Goal: Use online tool/utility: Utilize a website feature to perform a specific function

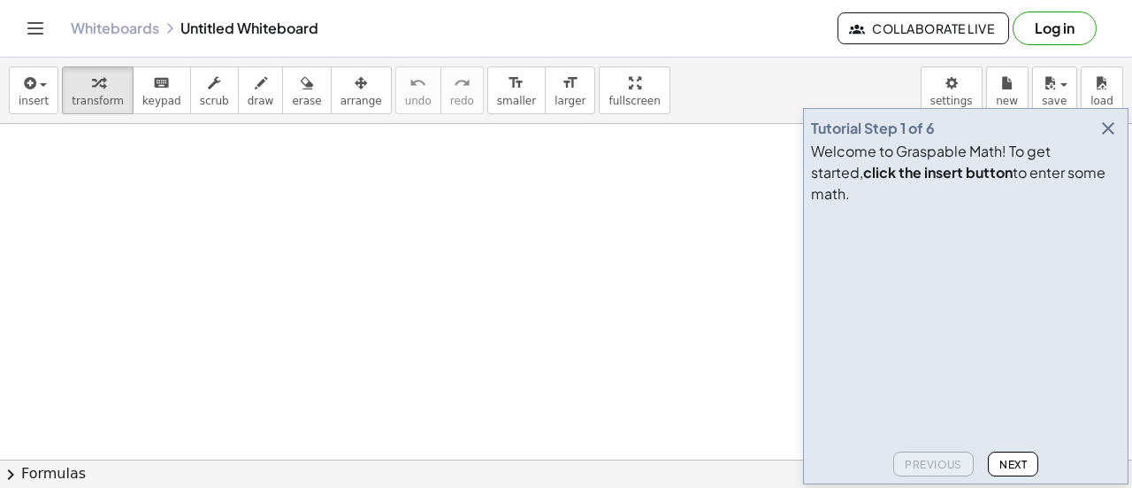
click at [1098, 164] on div "Welcome to Graspable Math! To get started, click the insert button to enter som…" at bounding box center [966, 173] width 310 height 64
click at [1107, 139] on icon "button" at bounding box center [1108, 128] width 21 height 21
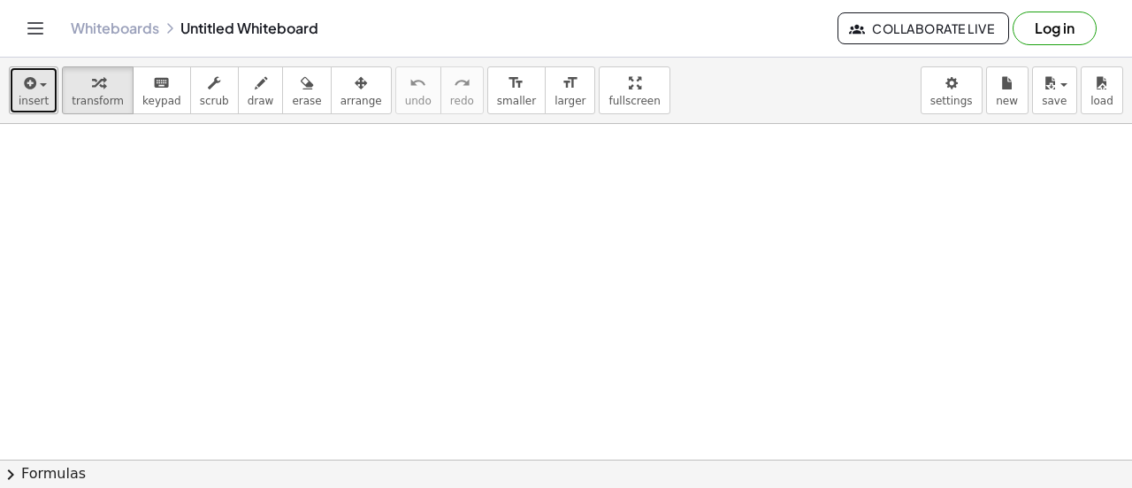
click at [20, 88] on icon "button" at bounding box center [28, 83] width 16 height 21
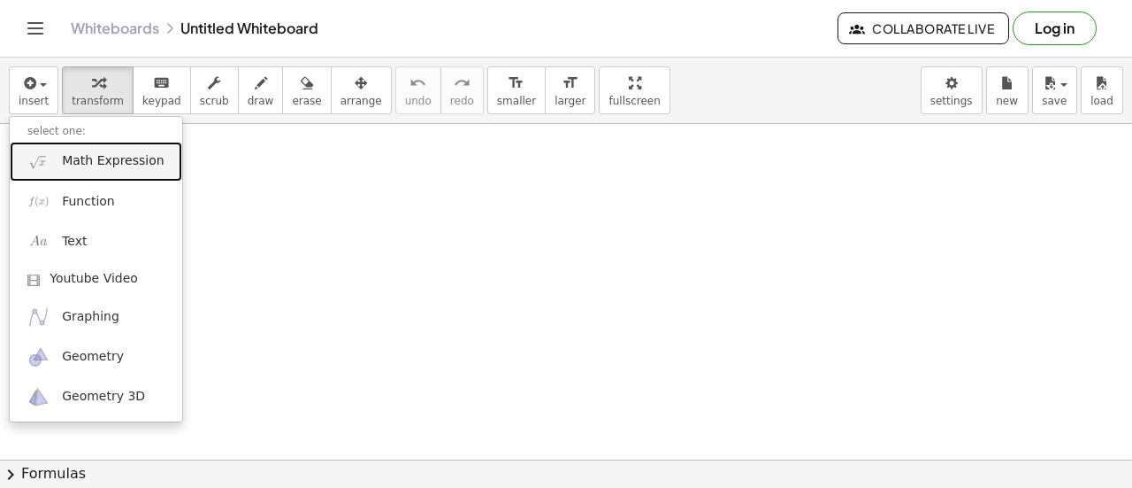
click at [117, 162] on span "Math Expression" at bounding box center [113, 161] width 102 height 18
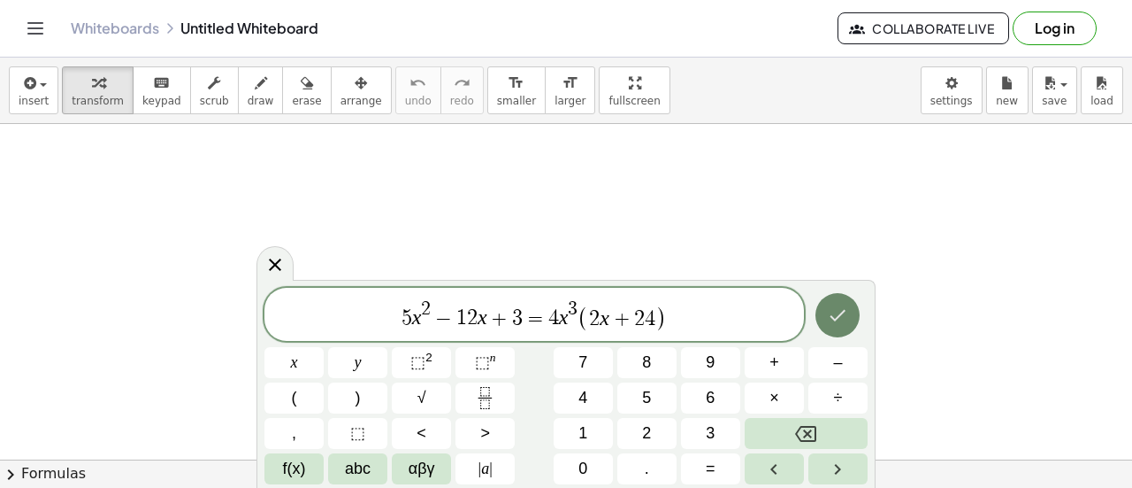
click at [839, 319] on icon "Done" at bounding box center [837, 314] width 21 height 21
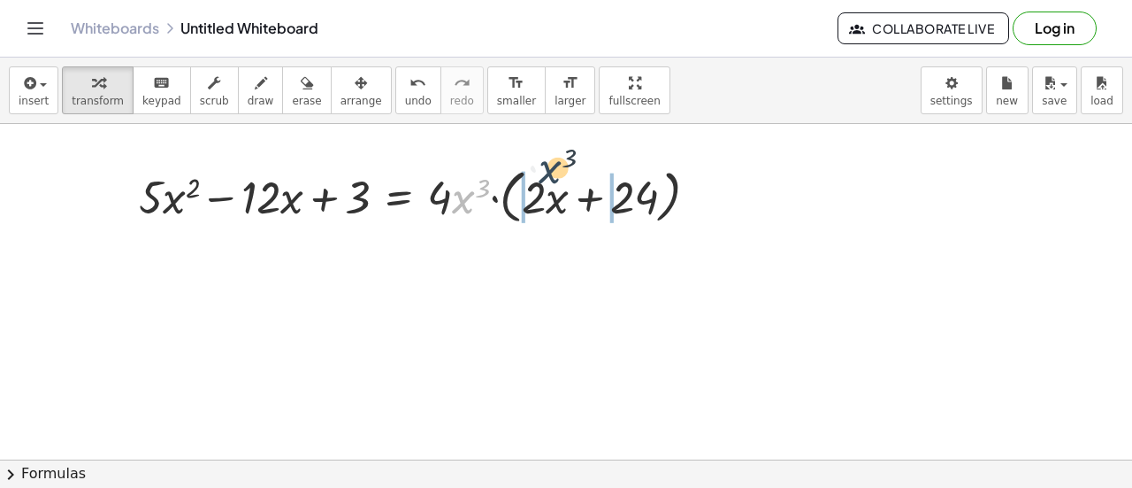
drag, startPoint x: 456, startPoint y: 203, endPoint x: 569, endPoint y: 188, distance: 114.2
click at [569, 188] on div at bounding box center [425, 195] width 591 height 67
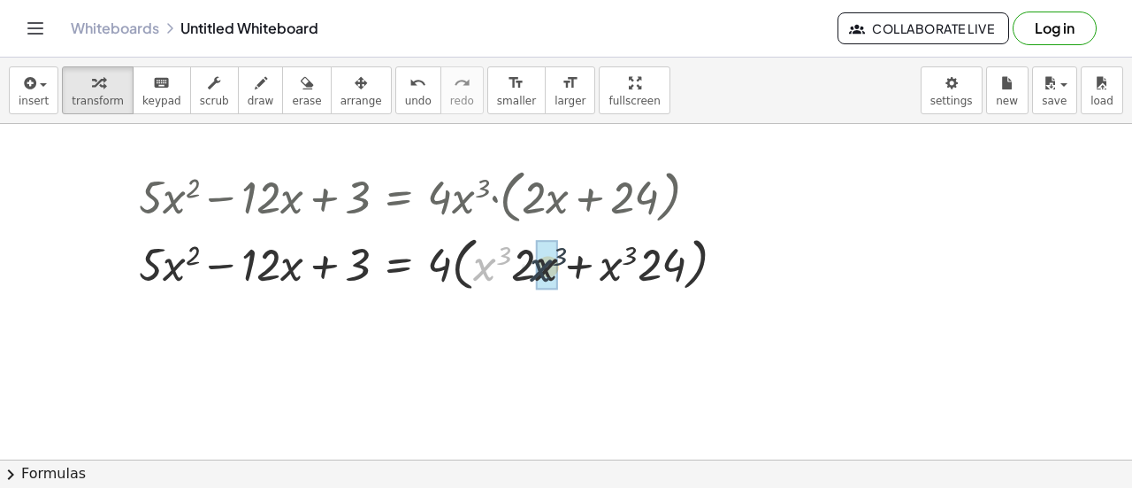
drag, startPoint x: 515, startPoint y: 274, endPoint x: 547, endPoint y: 270, distance: 32.2
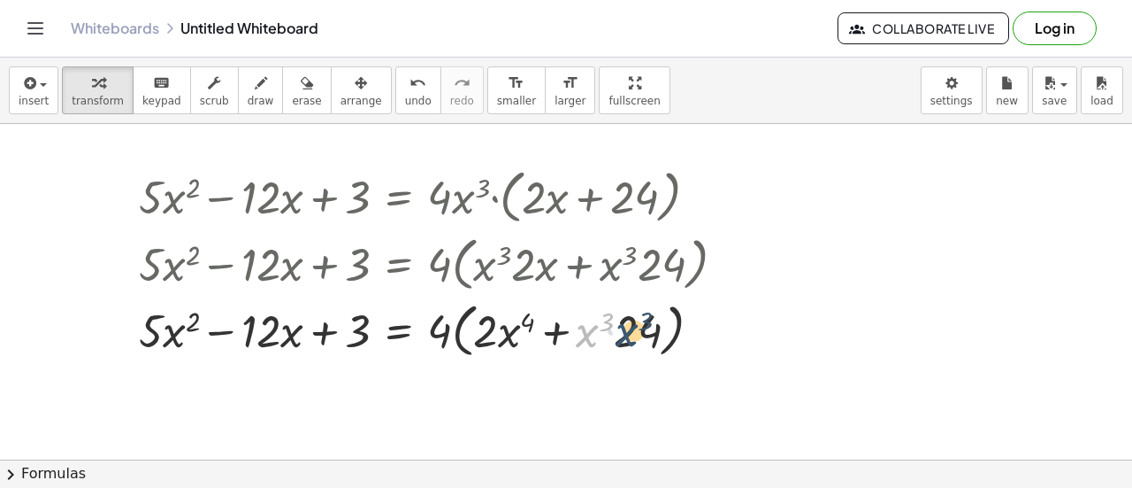
drag, startPoint x: 587, startPoint y: 339, endPoint x: 630, endPoint y: 338, distance: 42.5
click at [630, 338] on div at bounding box center [439, 329] width 618 height 67
drag, startPoint x: 641, startPoint y: 328, endPoint x: 582, endPoint y: 337, distance: 59.1
click at [582, 337] on div at bounding box center [439, 329] width 618 height 67
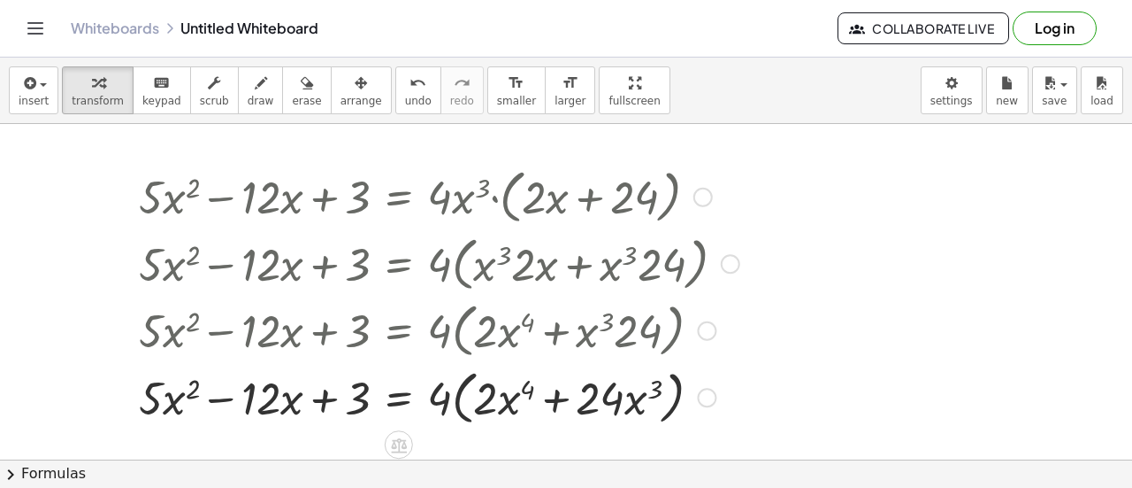
click at [232, 396] on div at bounding box center [439, 395] width 618 height 67
click at [232, 395] on div at bounding box center [439, 395] width 618 height 67
click at [234, 394] on div at bounding box center [439, 395] width 618 height 67
click at [228, 394] on div at bounding box center [439, 395] width 618 height 67
click at [267, 398] on div at bounding box center [439, 395] width 618 height 67
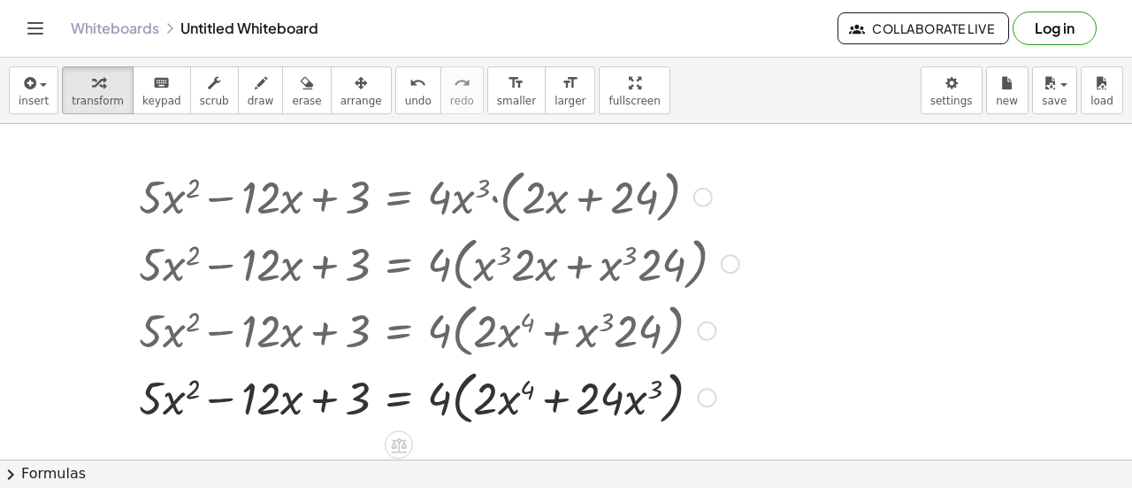
click at [234, 395] on div at bounding box center [439, 395] width 618 height 67
drag, startPoint x: 449, startPoint y: 404, endPoint x: 489, endPoint y: 397, distance: 41.3
click at [489, 397] on div at bounding box center [439, 395] width 618 height 67
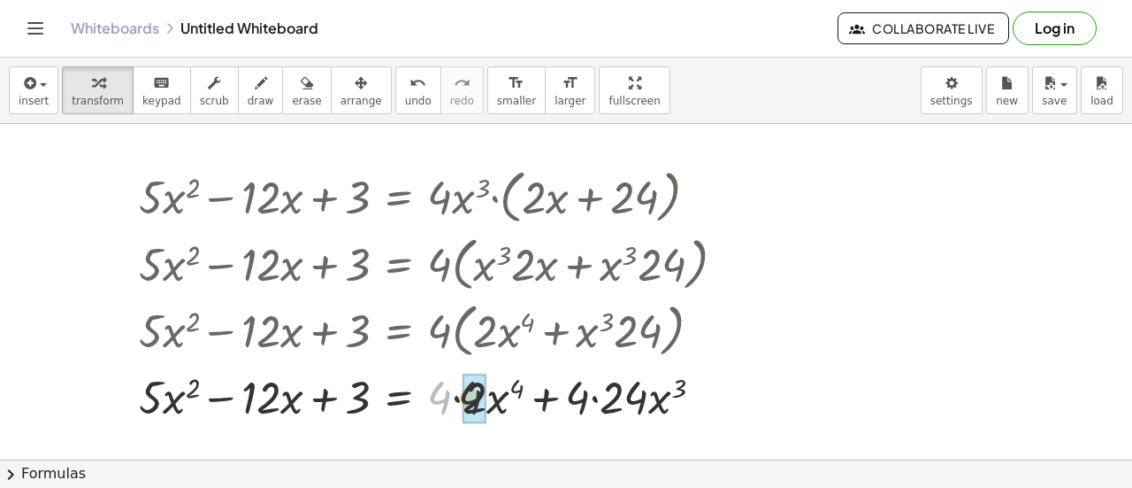
drag, startPoint x: 443, startPoint y: 398, endPoint x: 488, endPoint y: 401, distance: 45.2
click at [488, 401] on div at bounding box center [439, 395] width 618 height 60
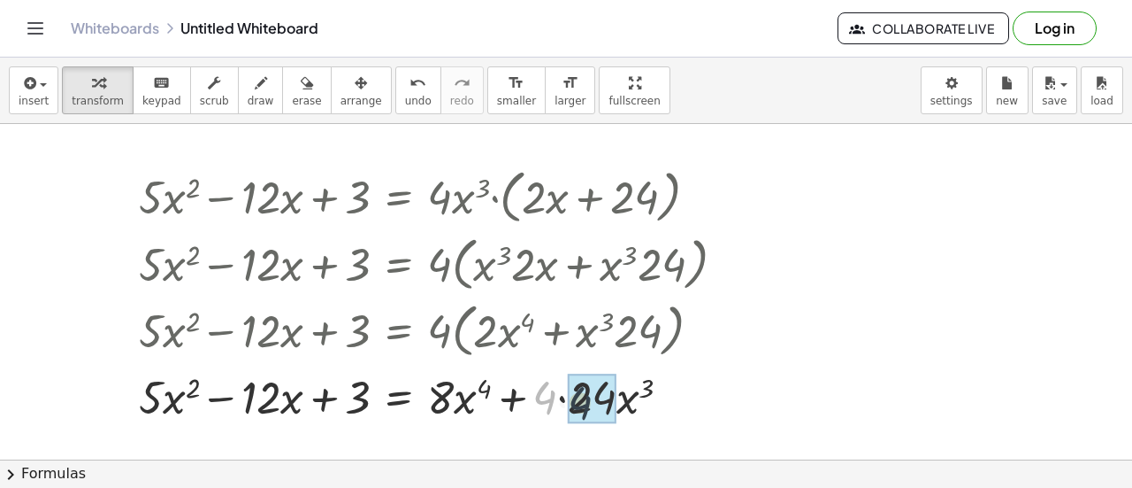
drag, startPoint x: 543, startPoint y: 392, endPoint x: 582, endPoint y: 397, distance: 39.3
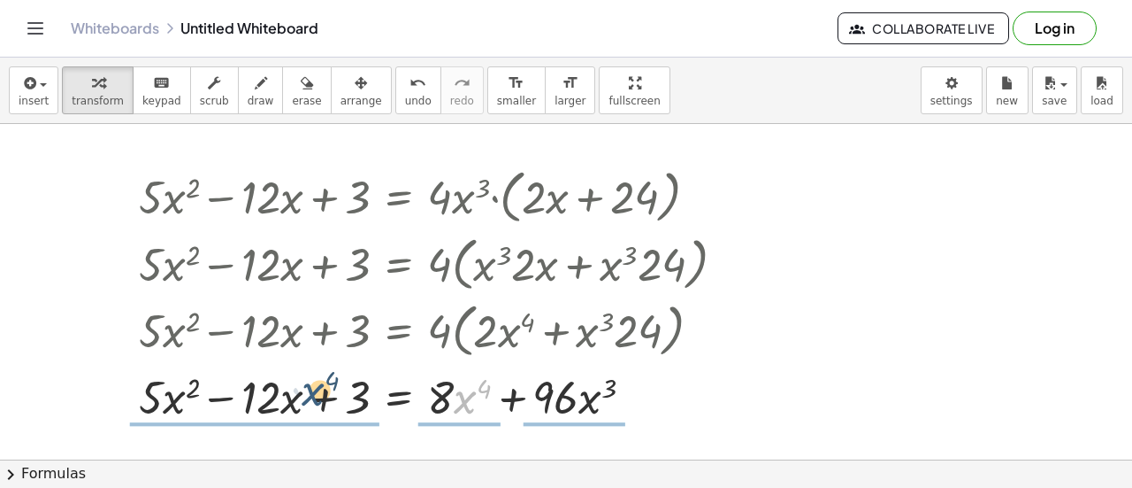
drag, startPoint x: 467, startPoint y: 401, endPoint x: 296, endPoint y: 397, distance: 171.7
click at [296, 397] on div at bounding box center [439, 395] width 618 height 60
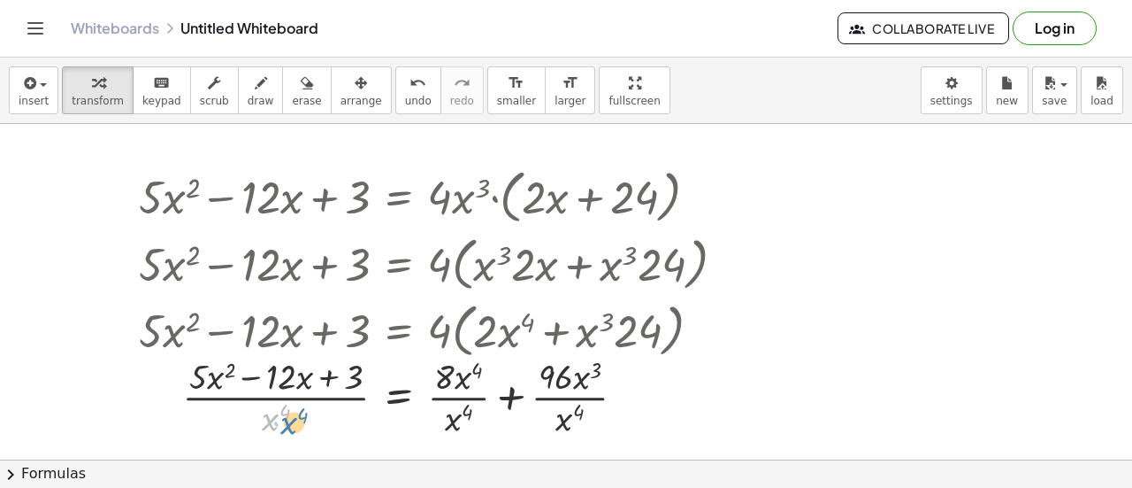
drag, startPoint x: 271, startPoint y: 418, endPoint x: 280, endPoint y: 425, distance: 10.8
click at [280, 425] on div at bounding box center [439, 395] width 618 height 88
click at [398, 443] on div at bounding box center [399, 455] width 28 height 28
click at [391, 447] on div "×" at bounding box center [399, 455] width 28 height 28
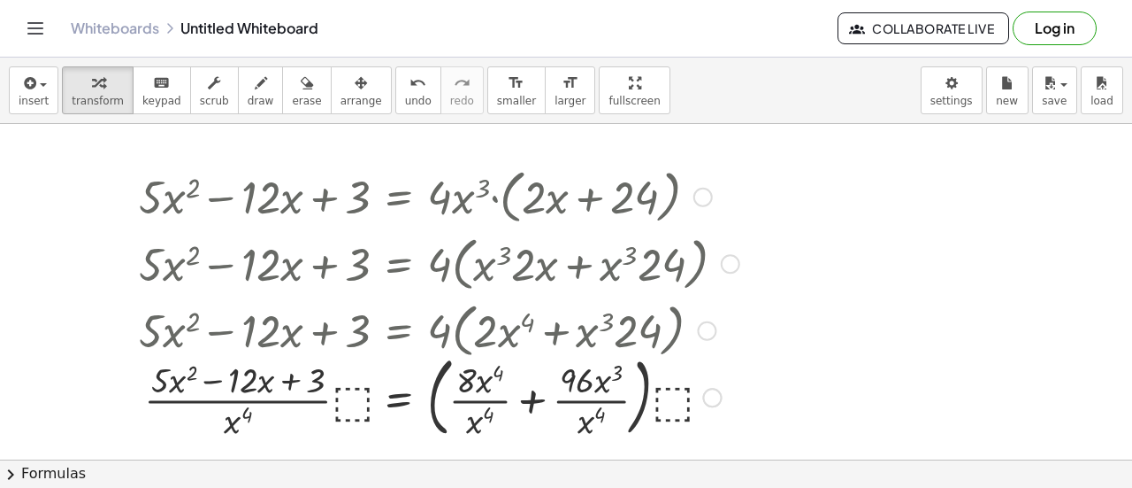
click at [676, 395] on div at bounding box center [439, 396] width 618 height 96
drag, startPoint x: 659, startPoint y: 403, endPoint x: 580, endPoint y: 426, distance: 82.3
click at [580, 426] on div at bounding box center [439, 396] width 618 height 96
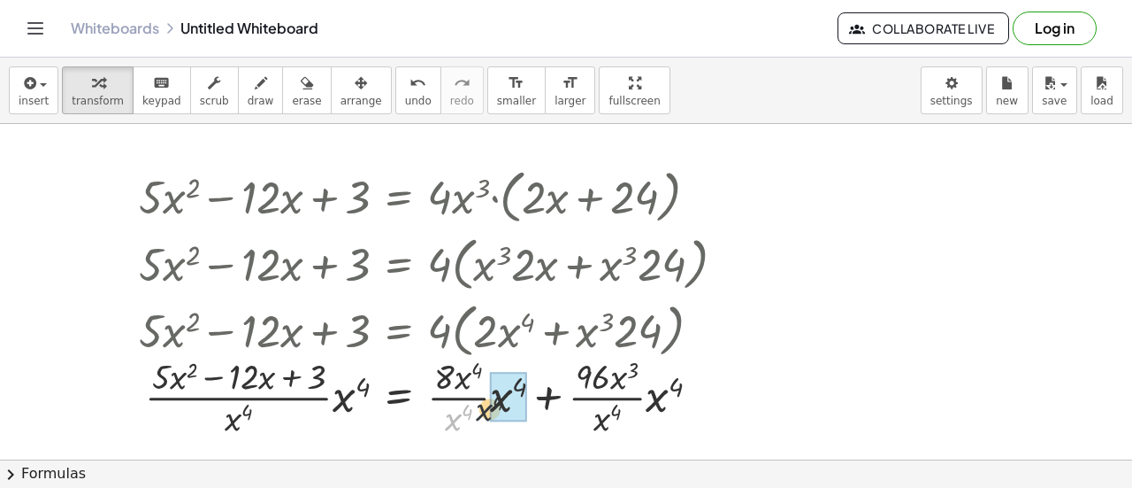
drag, startPoint x: 457, startPoint y: 421, endPoint x: 507, endPoint y: 398, distance: 55.4
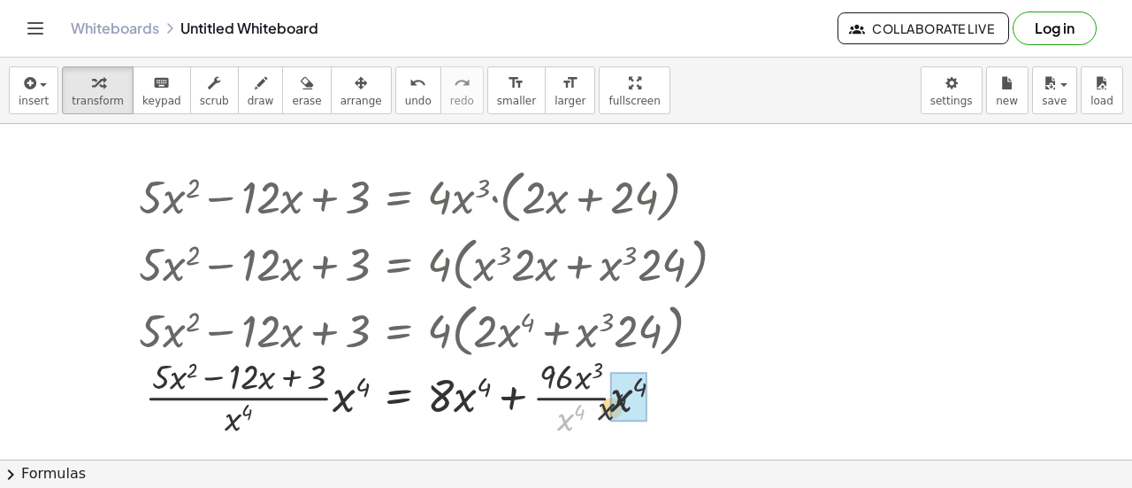
drag, startPoint x: 565, startPoint y: 416, endPoint x: 501, endPoint y: 417, distance: 64.6
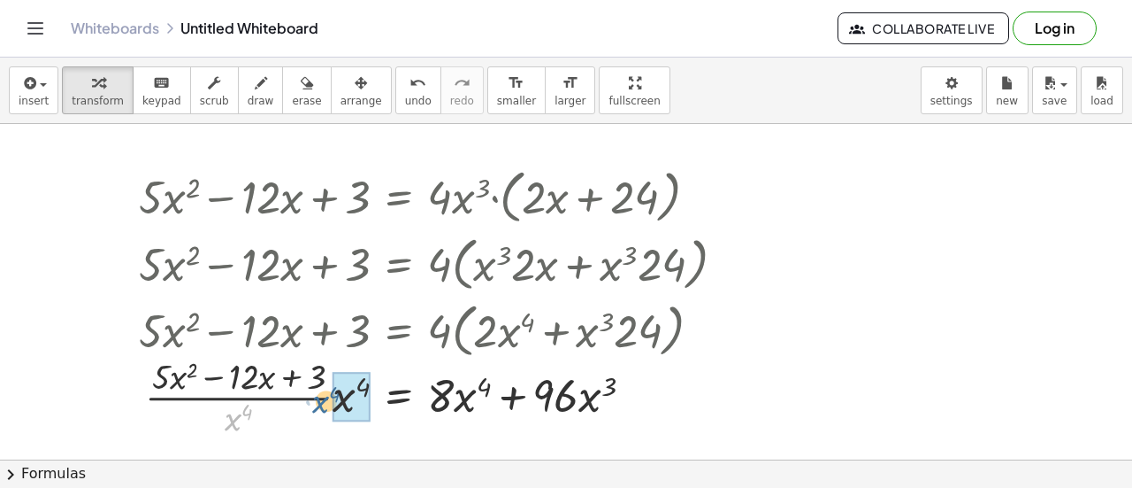
drag, startPoint x: 229, startPoint y: 415, endPoint x: 334, endPoint y: 396, distance: 106.0
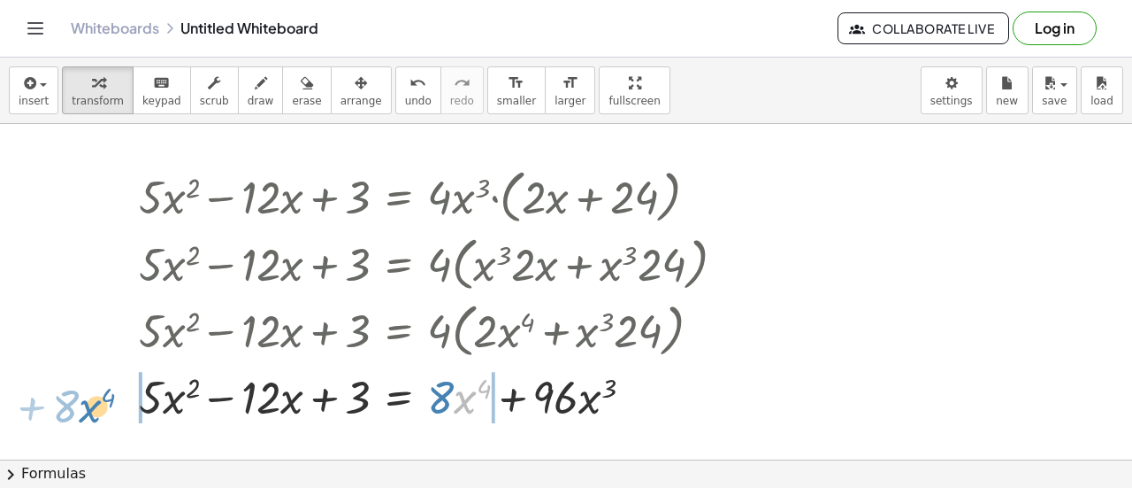
drag, startPoint x: 458, startPoint y: 397, endPoint x: 87, endPoint y: 405, distance: 371.7
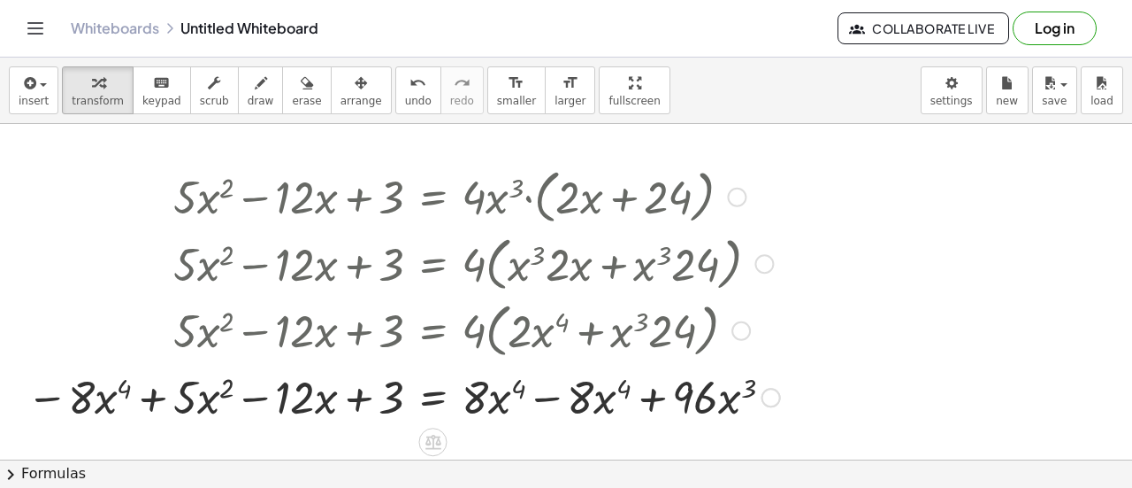
click at [566, 393] on div at bounding box center [404, 395] width 772 height 60
click at [552, 397] on div at bounding box center [560, 397] width 19 height 19
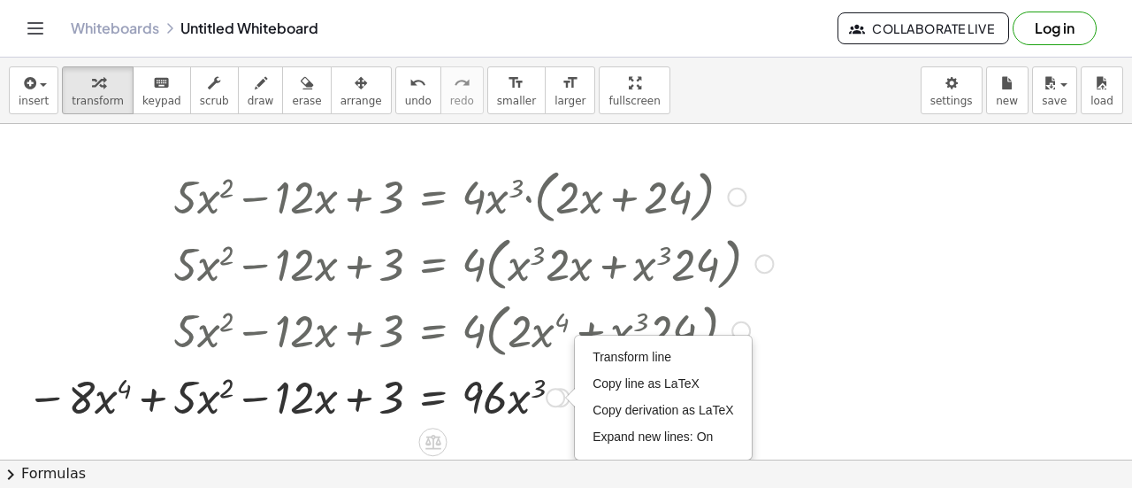
click at [524, 416] on div at bounding box center [400, 395] width 764 height 60
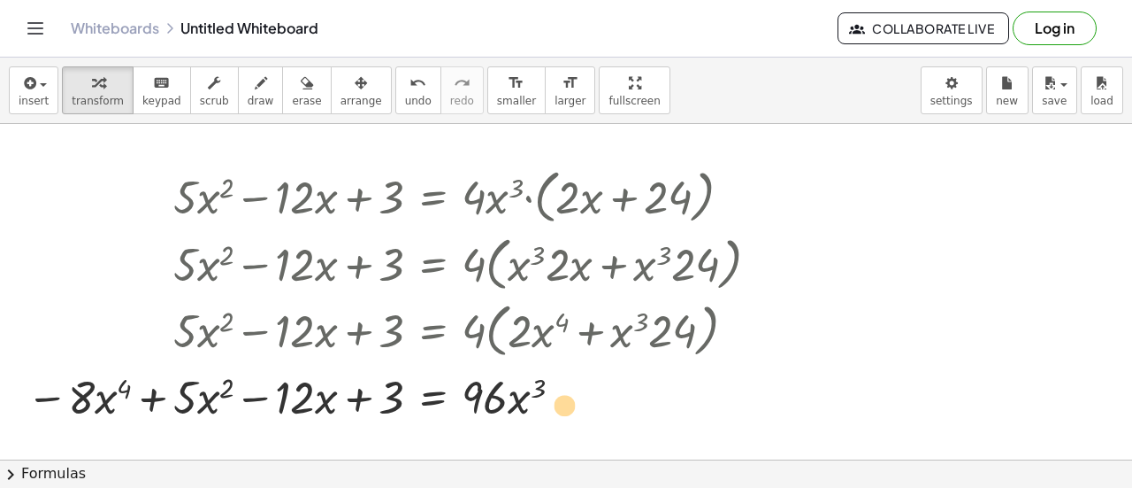
drag, startPoint x: 520, startPoint y: 411, endPoint x: 552, endPoint y: 411, distance: 31.9
click at [552, 411] on div at bounding box center [400, 395] width 764 height 60
drag, startPoint x: 303, startPoint y: 403, endPoint x: 619, endPoint y: 411, distance: 316.0
click at [619, 411] on div at bounding box center [400, 395] width 764 height 60
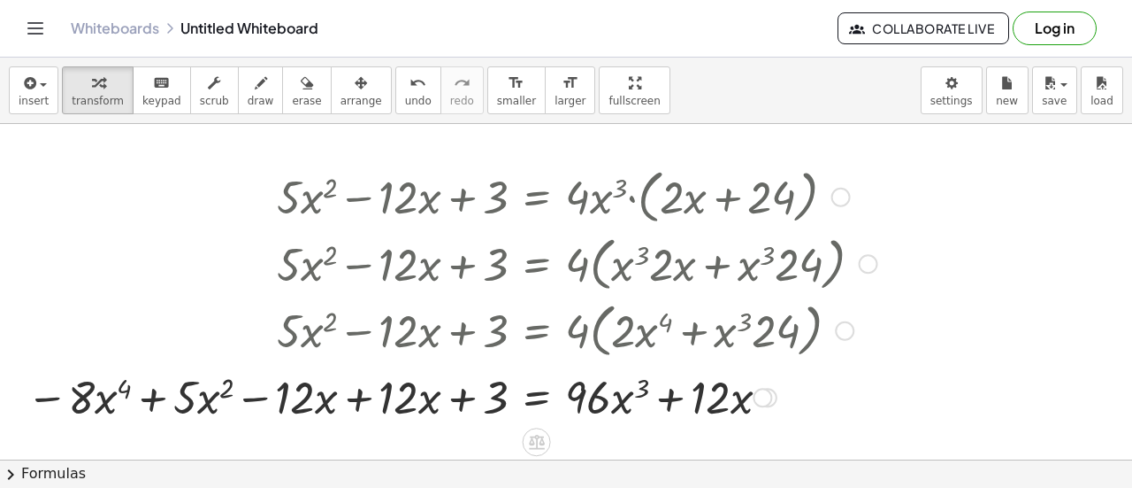
click at [372, 401] on div at bounding box center [452, 395] width 869 height 60
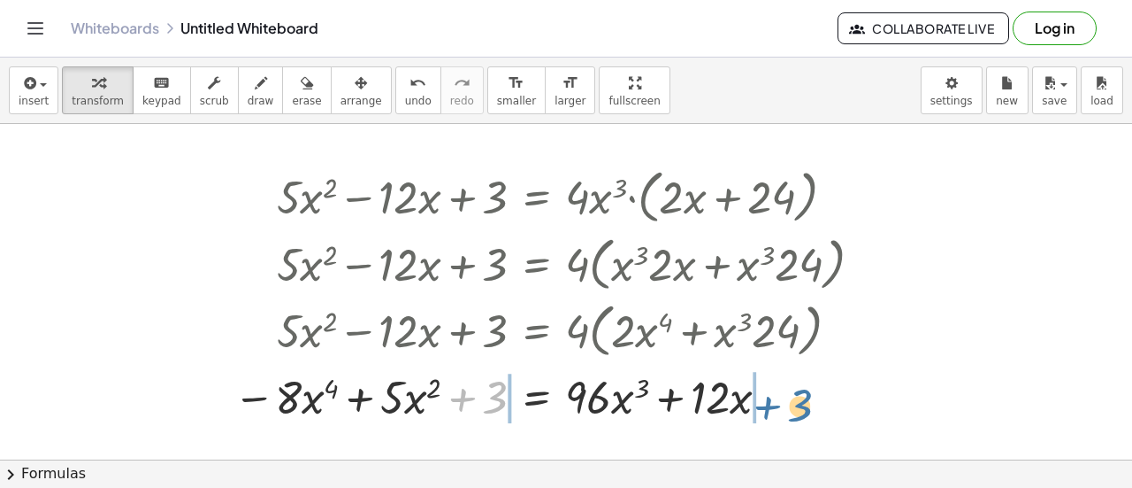
drag, startPoint x: 480, startPoint y: 402, endPoint x: 797, endPoint y: 406, distance: 317.7
click at [797, 406] on div at bounding box center [555, 395] width 661 height 60
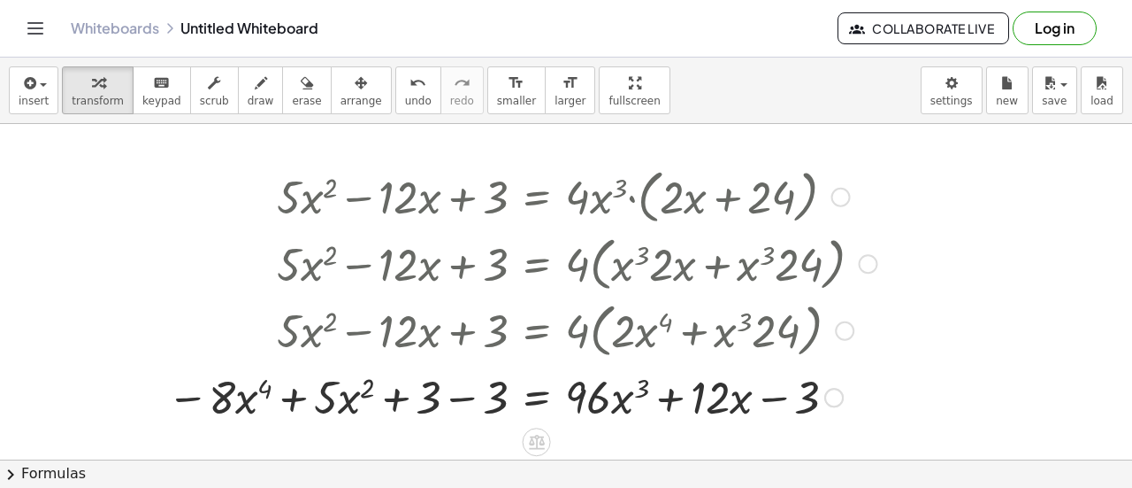
click at [485, 395] on div at bounding box center [522, 395] width 728 height 60
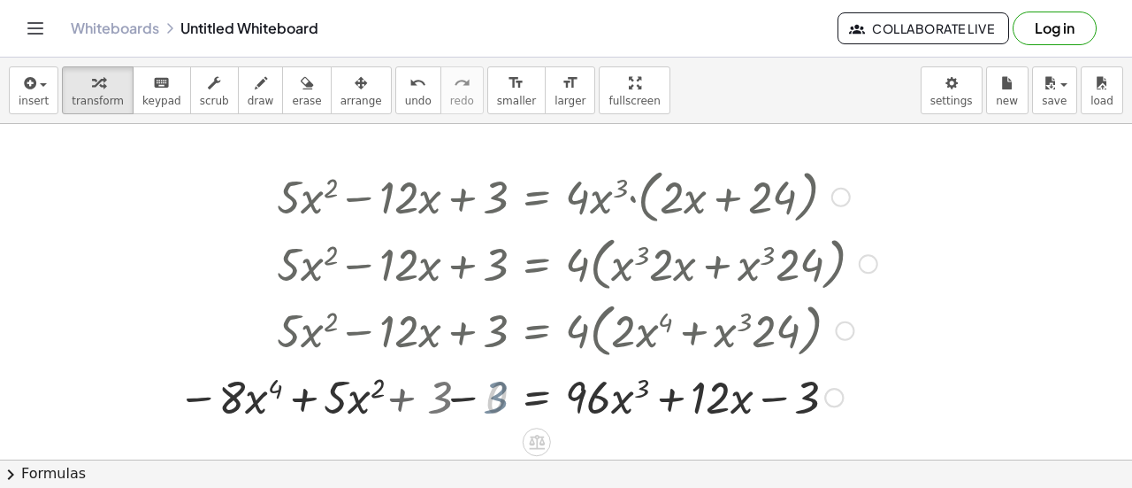
click at [441, 400] on div at bounding box center [577, 395] width 618 height 60
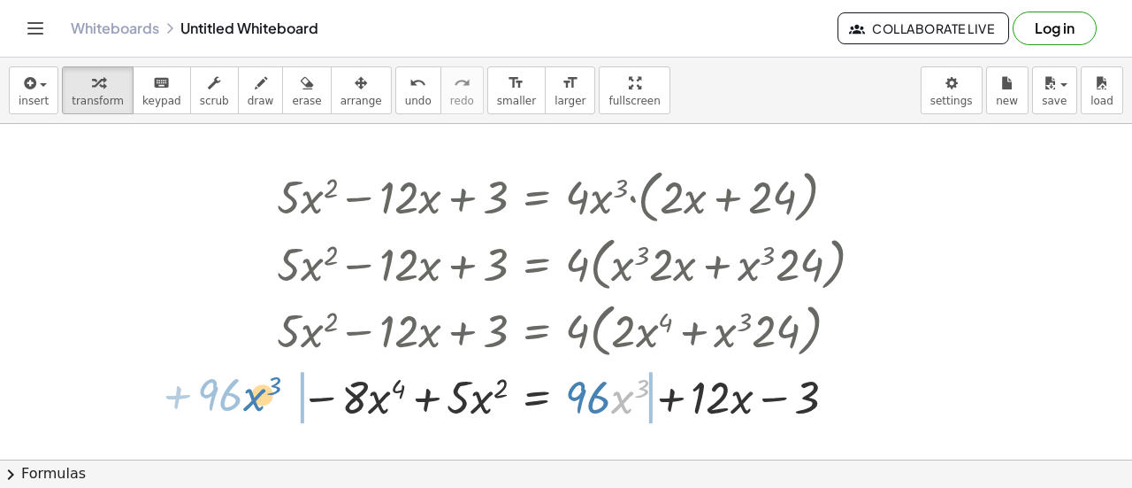
drag, startPoint x: 622, startPoint y: 401, endPoint x: 255, endPoint y: 397, distance: 367.2
click at [255, 397] on div "+ · 5 · x 2 − · 12 · x + 3 = · 4 · x 3 · ( + · 2 · x + 24 ) + · 5 · x 2 − · 12 …" at bounding box center [570, 293] width 641 height 273
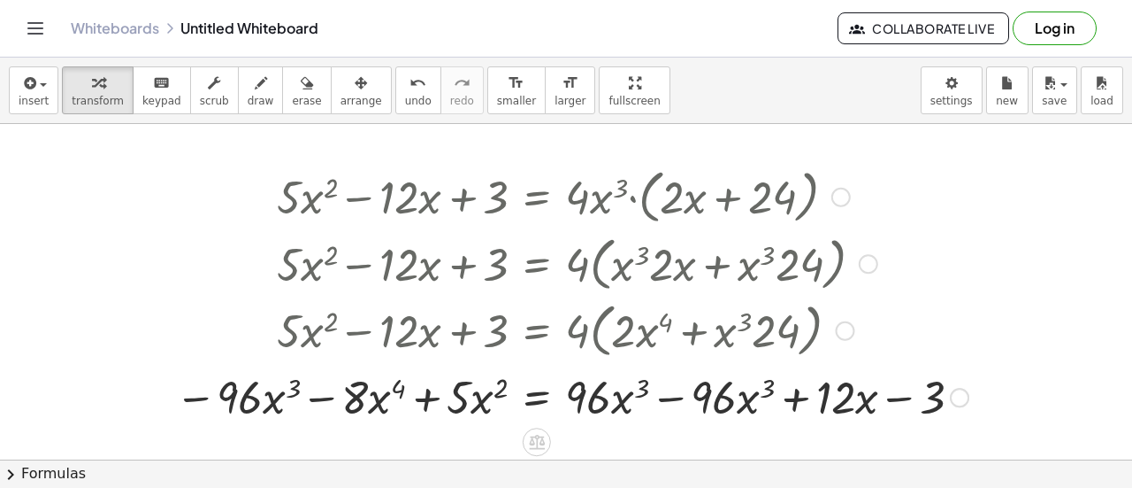
click at [632, 393] on div at bounding box center [571, 395] width 811 height 60
click at [692, 403] on div at bounding box center [571, 395] width 811 height 60
click at [695, 394] on div at bounding box center [571, 395] width 811 height 60
click at [669, 397] on div at bounding box center [571, 395] width 811 height 60
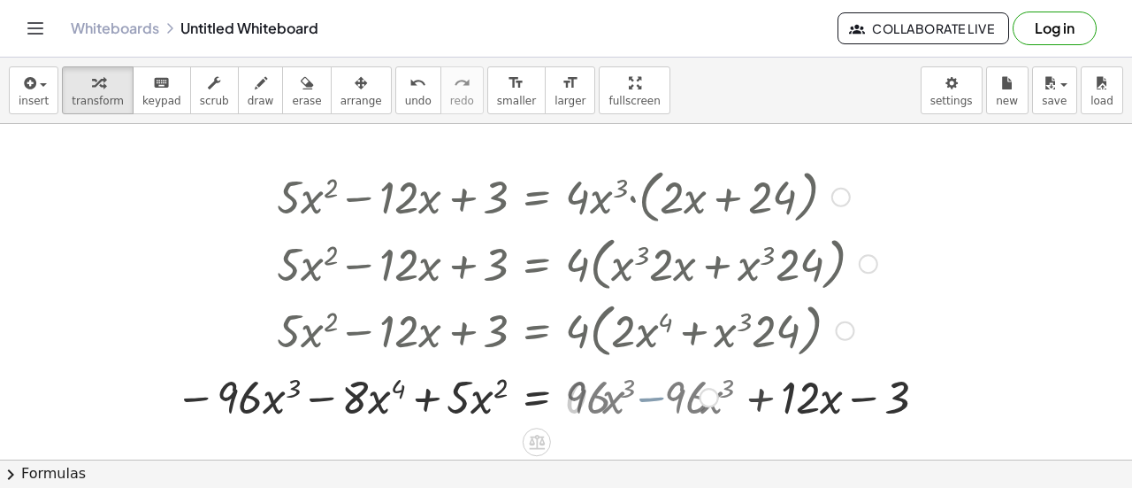
click at [636, 395] on div at bounding box center [526, 395] width 720 height 60
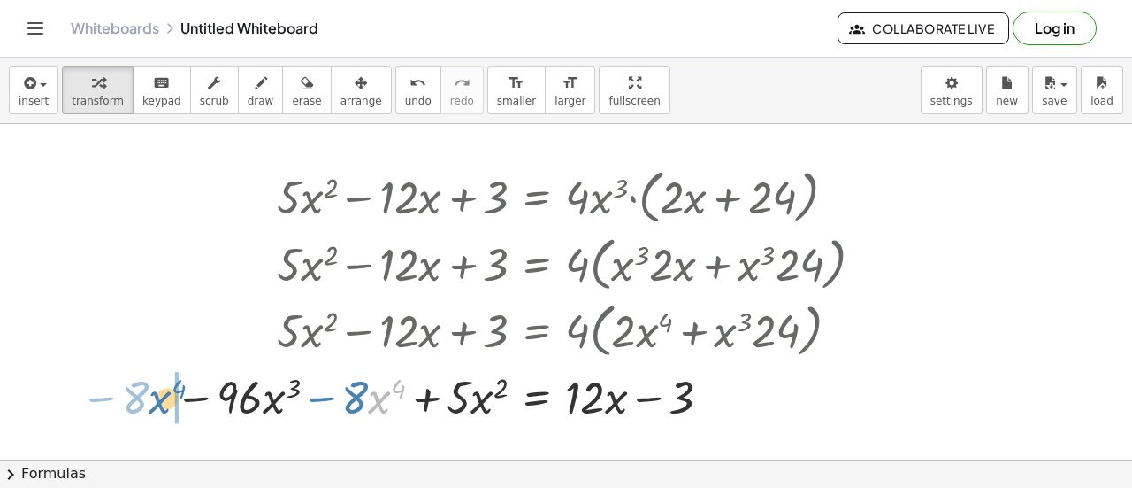
drag, startPoint x: 384, startPoint y: 406, endPoint x: 166, endPoint y: 405, distance: 217.7
click at [166, 405] on div "+ · 5 · x 2 − · 12 · x + 3 = · 4 · x 3 · ( + · 2 · x + 24 ) + · 5 · x 2 − · 12 …" at bounding box center [520, 293] width 742 height 273
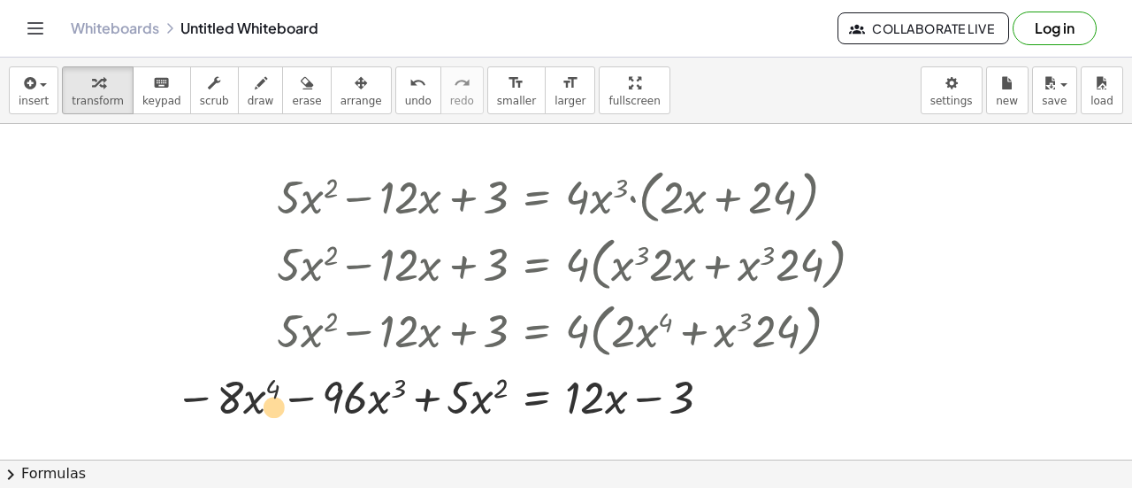
drag, startPoint x: 257, startPoint y: 402, endPoint x: 237, endPoint y: 394, distance: 21.0
click at [237, 394] on div at bounding box center [526, 395] width 720 height 60
click at [36, 82] on span "button" at bounding box center [38, 85] width 4 height 12
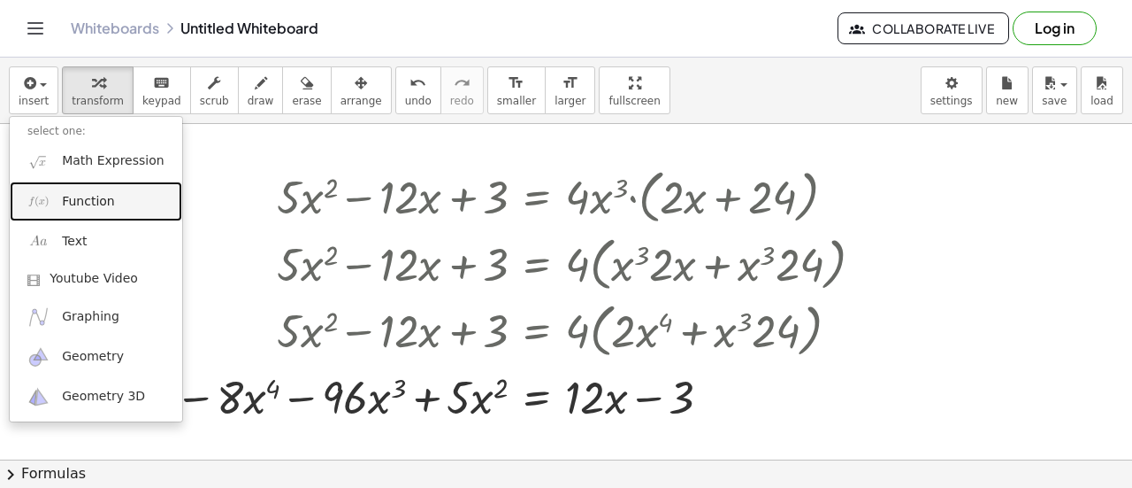
click at [114, 197] on link "Function" at bounding box center [96, 201] width 173 height 40
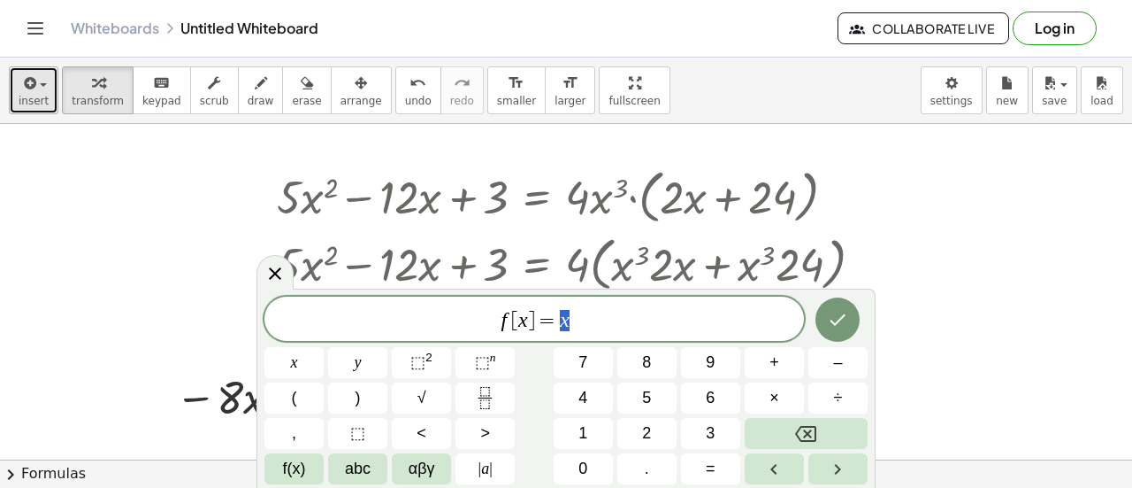
click at [50, 101] on button "insert" at bounding box center [34, 90] width 50 height 48
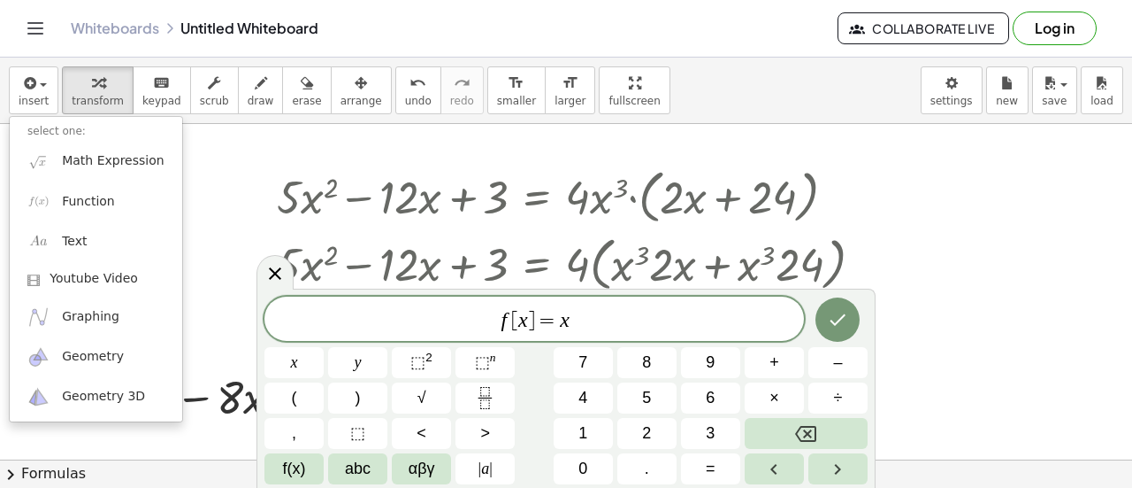
click at [363, 163] on div at bounding box center [526, 195] width 720 height 67
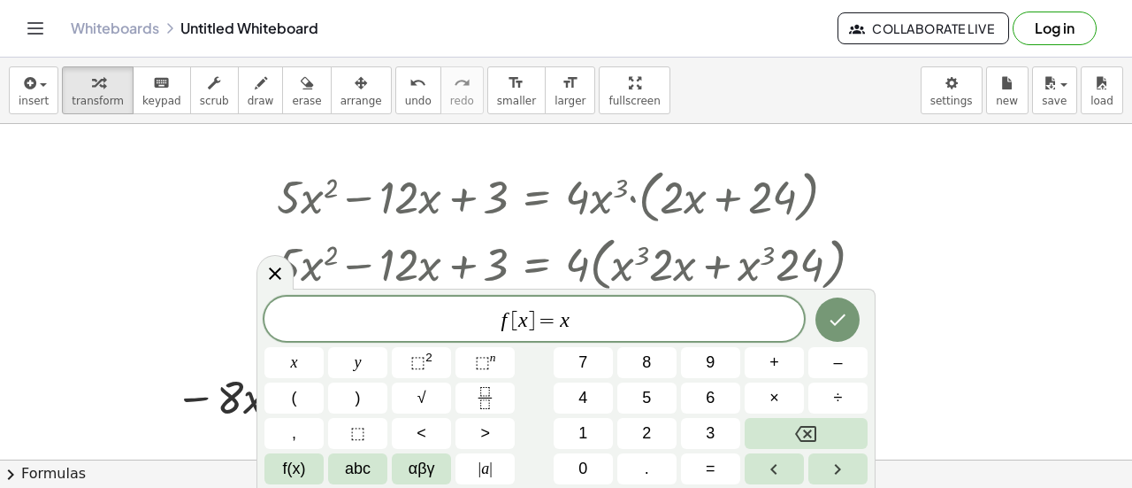
click at [816, 329] on div at bounding box center [838, 319] width 59 height 46
click at [845, 326] on icon "Done" at bounding box center [837, 319] width 21 height 21
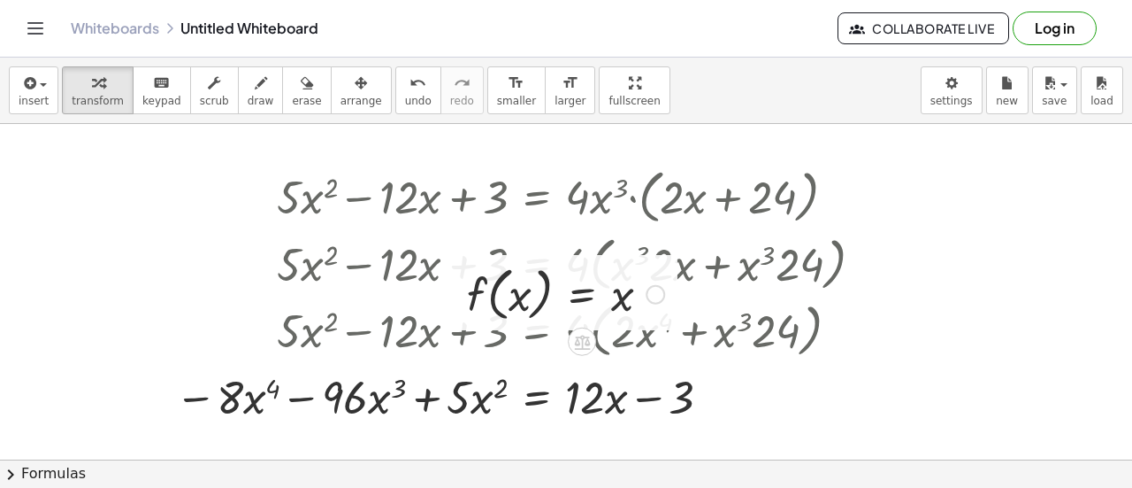
click at [557, 288] on div at bounding box center [565, 292] width 215 height 67
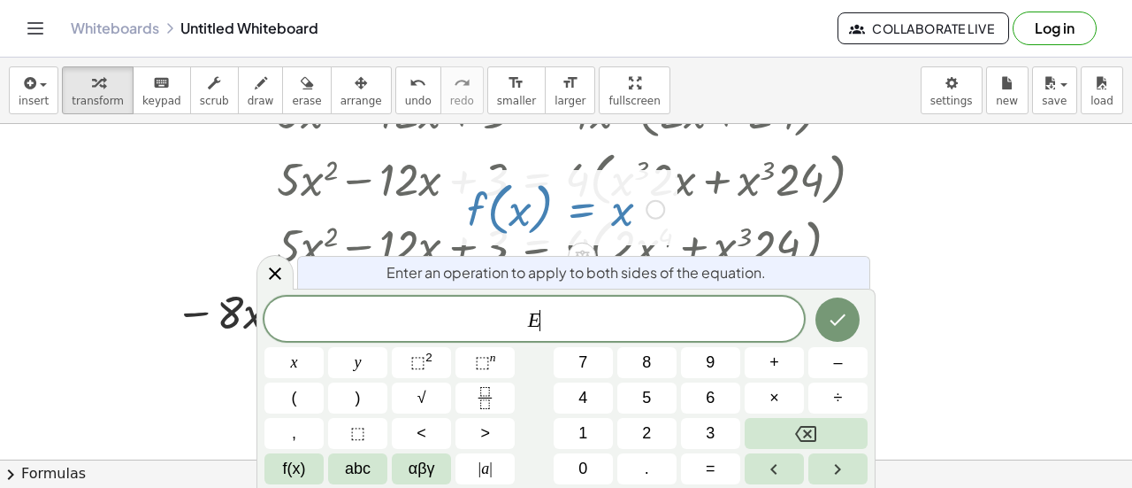
click at [904, 260] on div at bounding box center [566, 375] width 1132 height 673
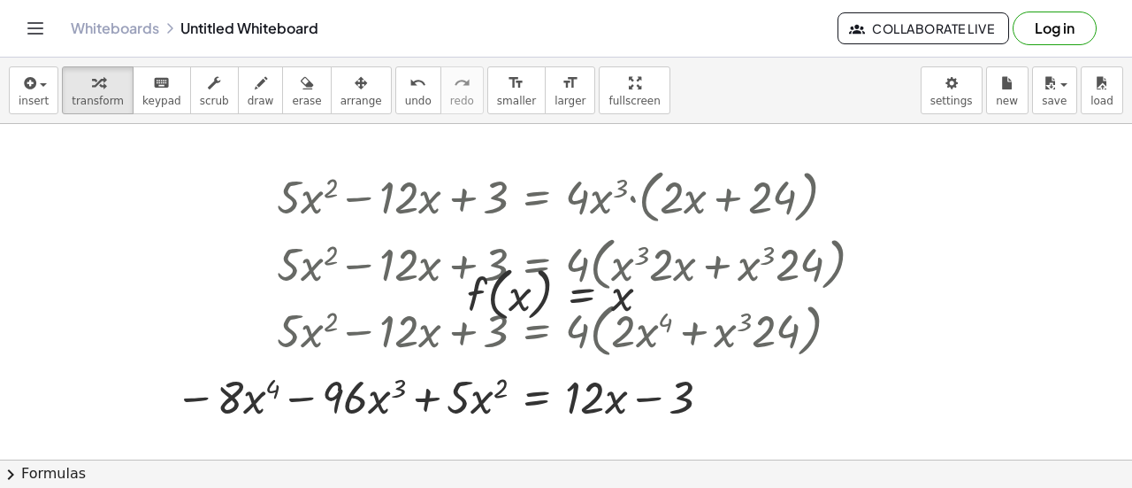
click at [67, 467] on button "chevron_right Formulas" at bounding box center [566, 473] width 1132 height 28
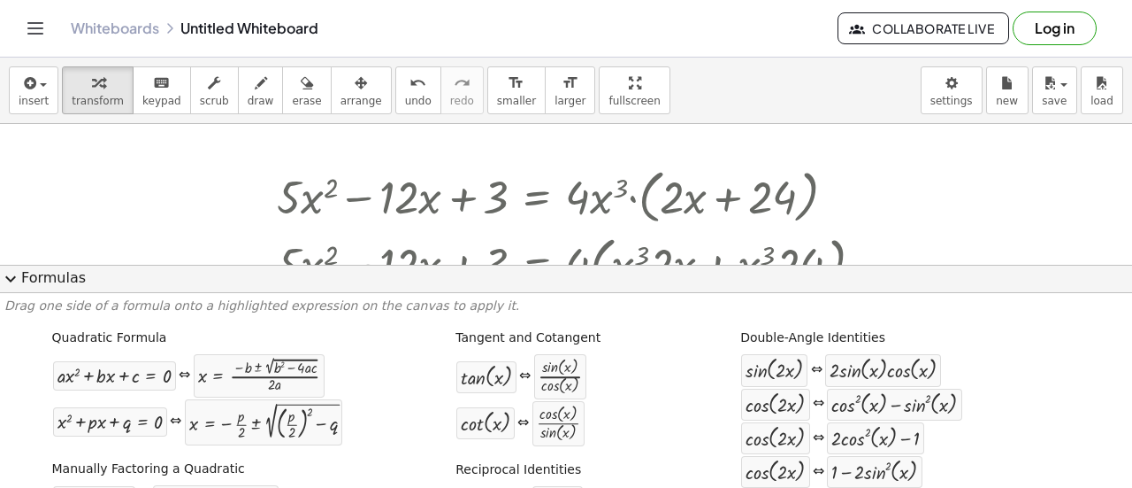
click at [53, 279] on button "expand_more Formulas" at bounding box center [566, 279] width 1132 height 28
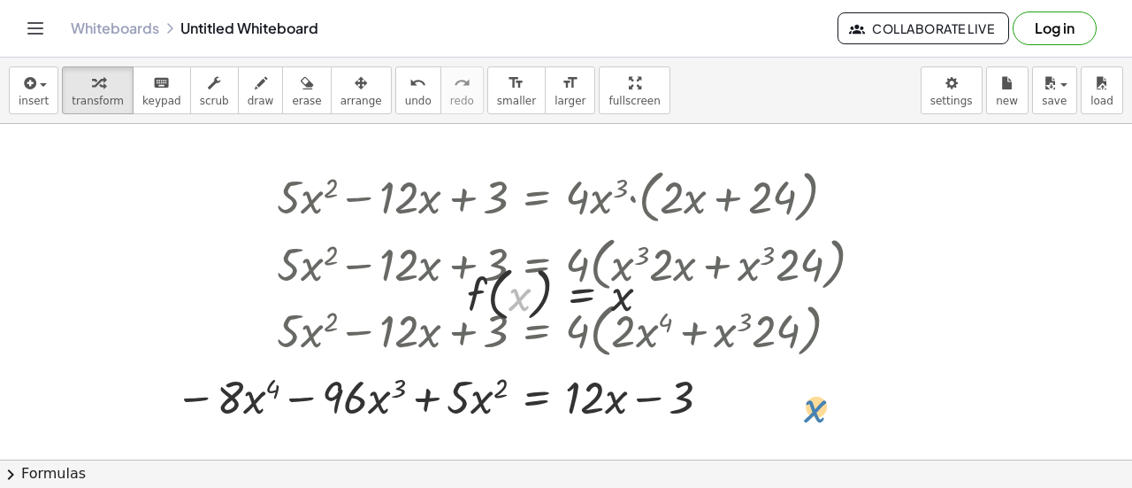
drag, startPoint x: 518, startPoint y: 292, endPoint x: 993, endPoint y: 387, distance: 483.6
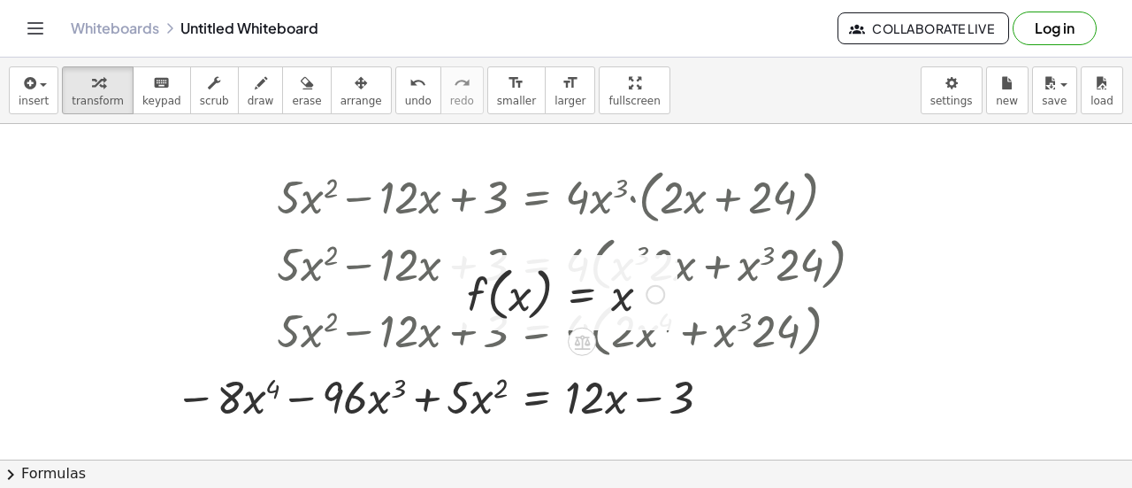
click at [495, 291] on div at bounding box center [565, 292] width 215 height 67
click at [488, 323] on div at bounding box center [565, 292] width 215 height 67
click at [479, 272] on div at bounding box center [565, 292] width 215 height 67
click at [648, 293] on div at bounding box center [655, 293] width 19 height 19
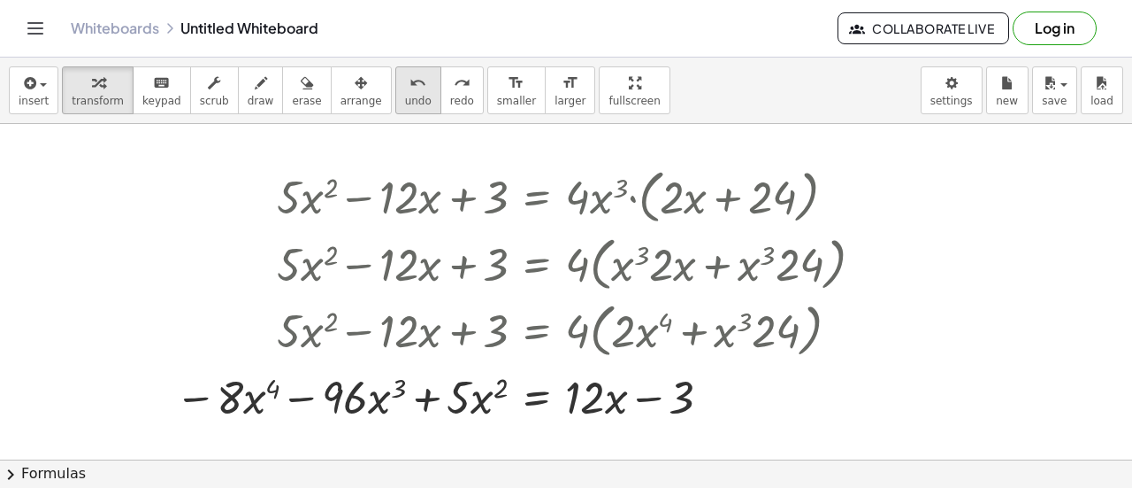
click at [395, 111] on button "undo undo" at bounding box center [418, 90] width 46 height 48
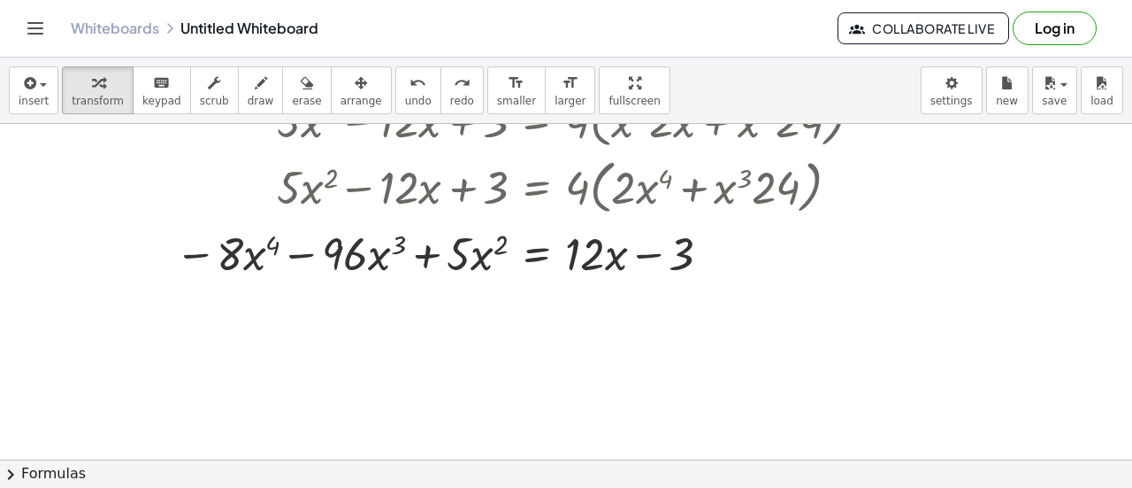
scroll to position [143, 0]
click at [398, 250] on div at bounding box center [526, 252] width 720 height 60
click at [370, 254] on div at bounding box center [526, 252] width 720 height 60
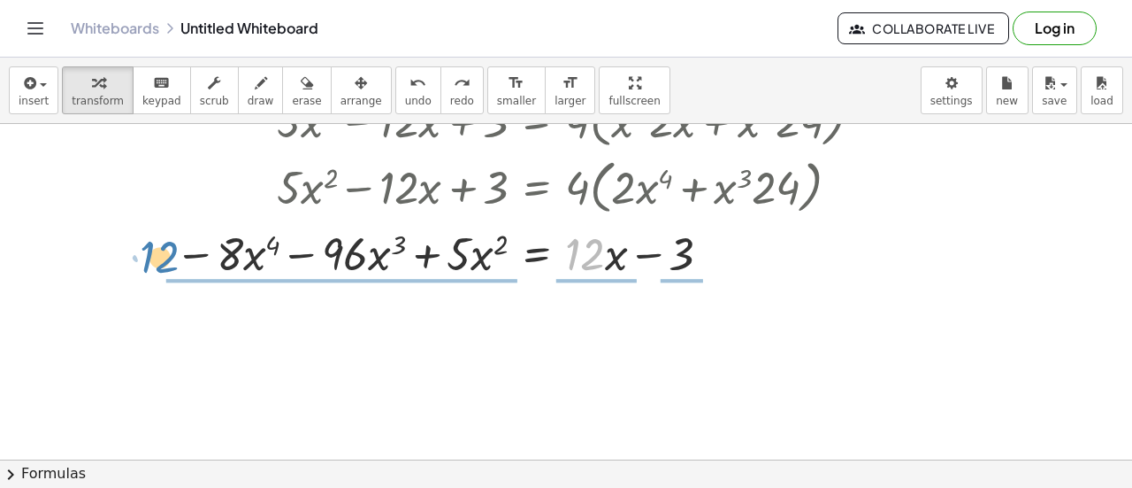
drag, startPoint x: 588, startPoint y: 254, endPoint x: 165, endPoint y: 261, distance: 423.9
click at [165, 261] on div "+ · 5 · x 2 − · 12 · x + 3 = · 4 · x 3 · ( + · 2 · x + 24 ) + · 5 · x 2 − · 12 …" at bounding box center [520, 150] width 742 height 273
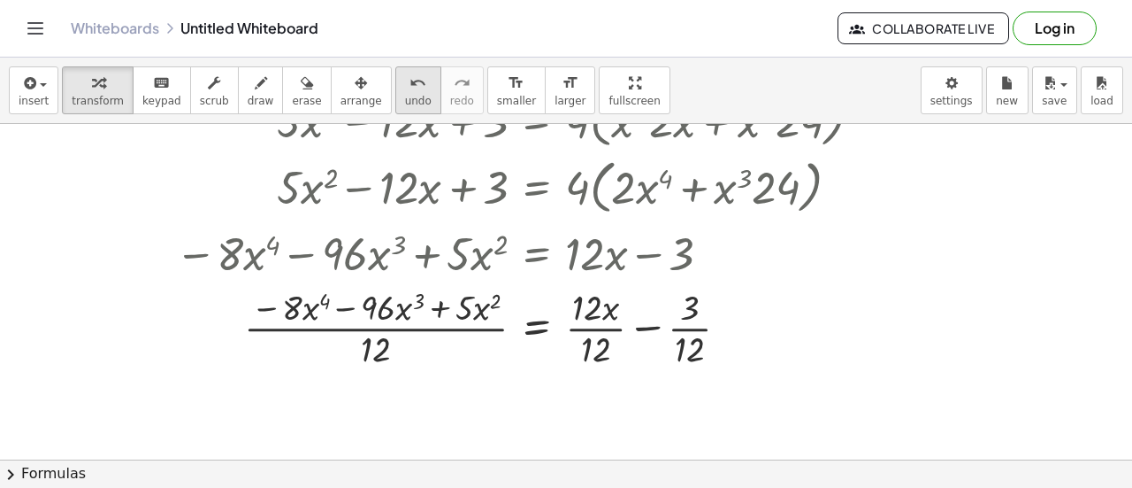
click at [405, 95] on span "undo" at bounding box center [418, 101] width 27 height 12
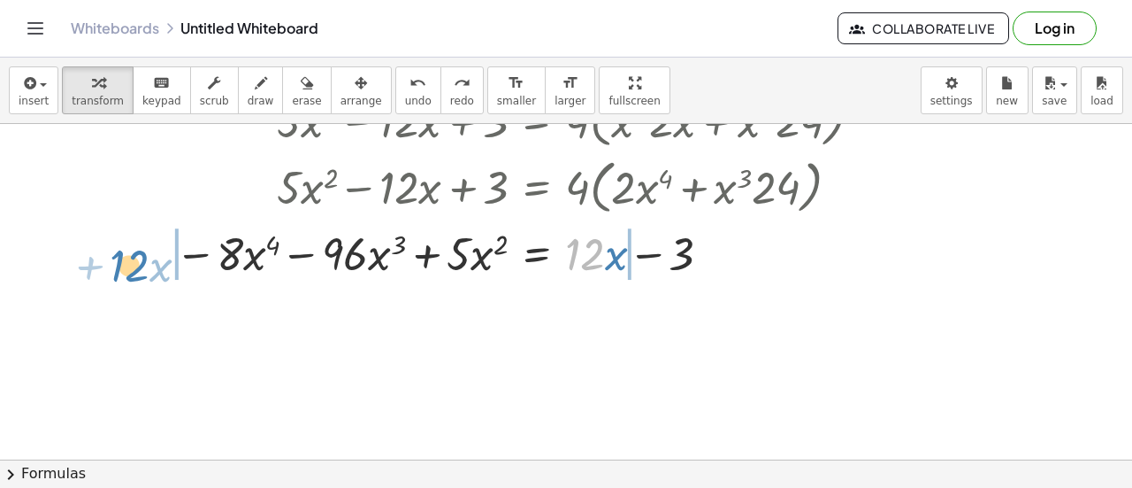
drag, startPoint x: 595, startPoint y: 250, endPoint x: 134, endPoint y: 256, distance: 460.1
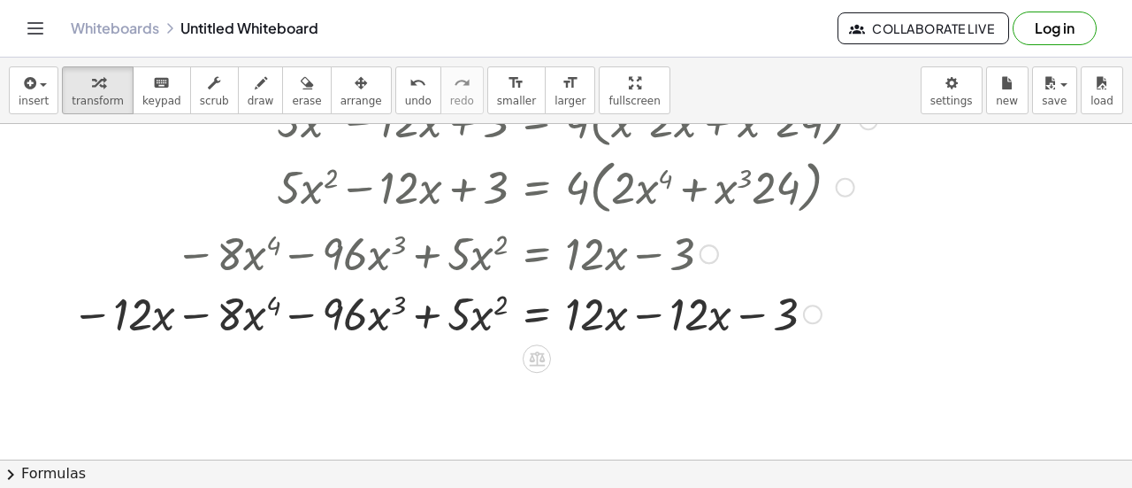
click at [628, 326] on div at bounding box center [475, 312] width 824 height 60
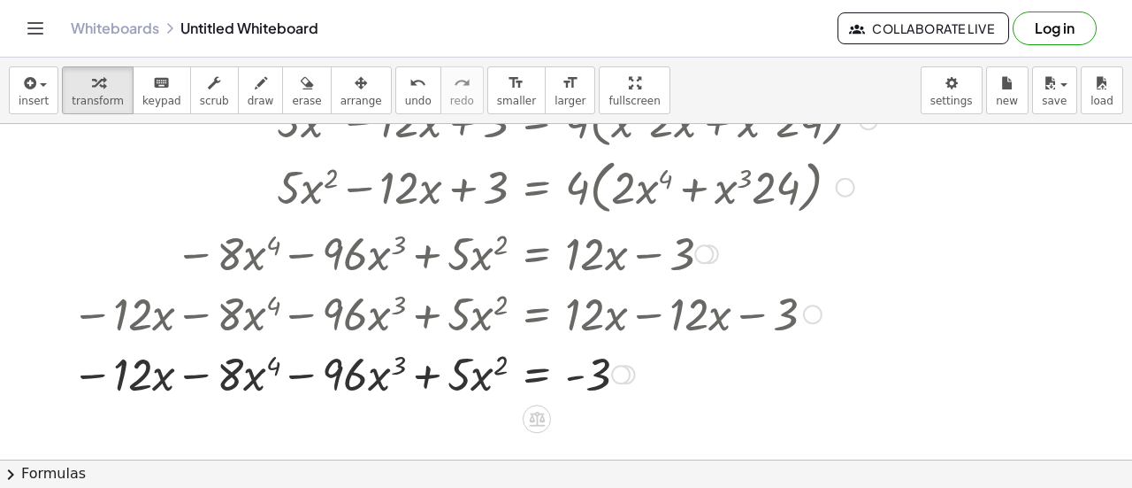
drag, startPoint x: 182, startPoint y: 309, endPoint x: 457, endPoint y: 369, distance: 280.8
click at [537, 53] on div "+ · 5 · x 2 − · 12 · x + 3 = · 4 · x 3 · ( + · 2 · x + 24 ) + · 5 · x 2 − · 12 …" at bounding box center [537, 53] width 0 height 0
drag, startPoint x: 117, startPoint y: 376, endPoint x: 518, endPoint y: 383, distance: 401.7
click at [518, 383] on div at bounding box center [475, 372] width 824 height 60
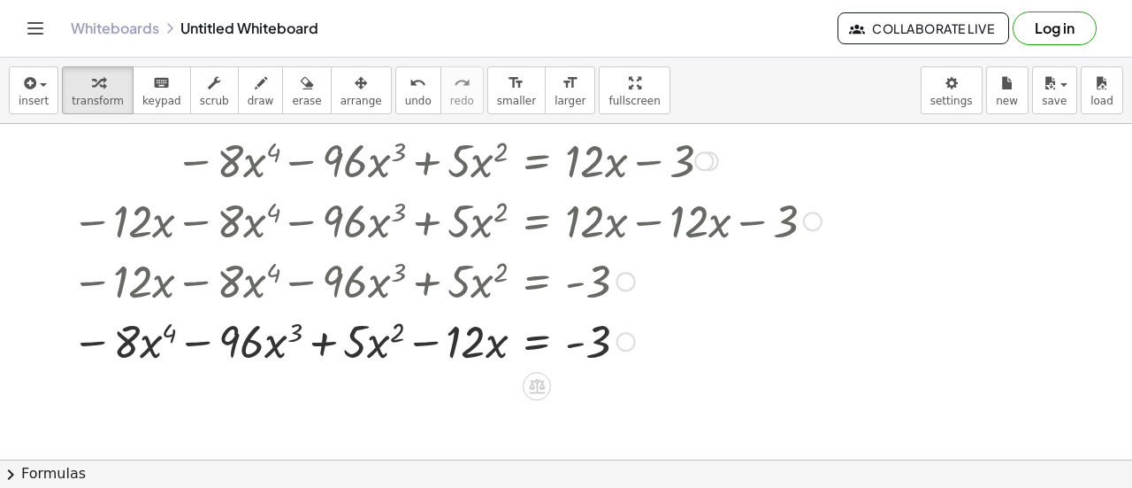
scroll to position [240, 0]
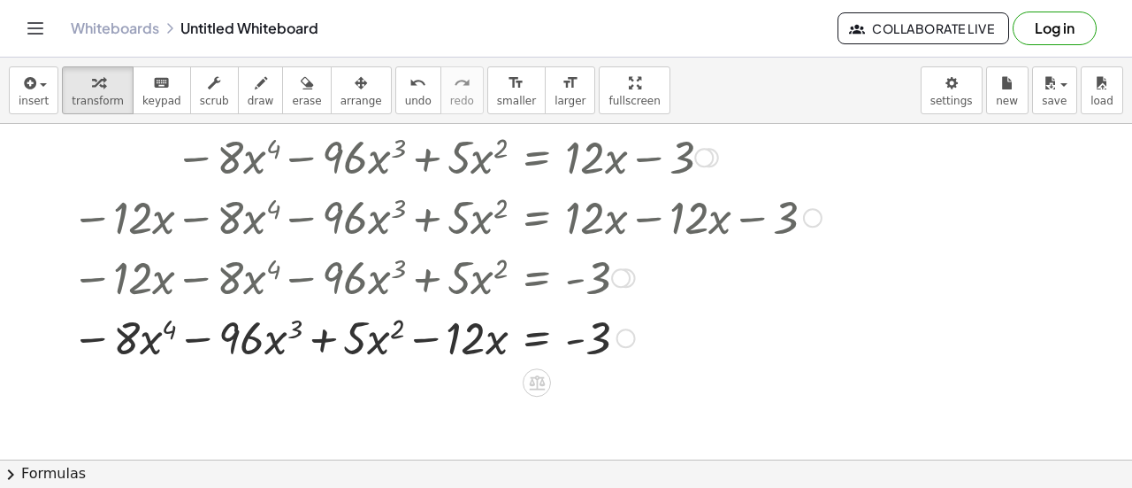
click at [495, 348] on div at bounding box center [475, 336] width 824 height 60
click at [140, 340] on div at bounding box center [475, 336] width 824 height 60
click at [549, 380] on div at bounding box center [537, 382] width 28 height 28
click at [613, 380] on icon at bounding box center [608, 382] width 16 height 16
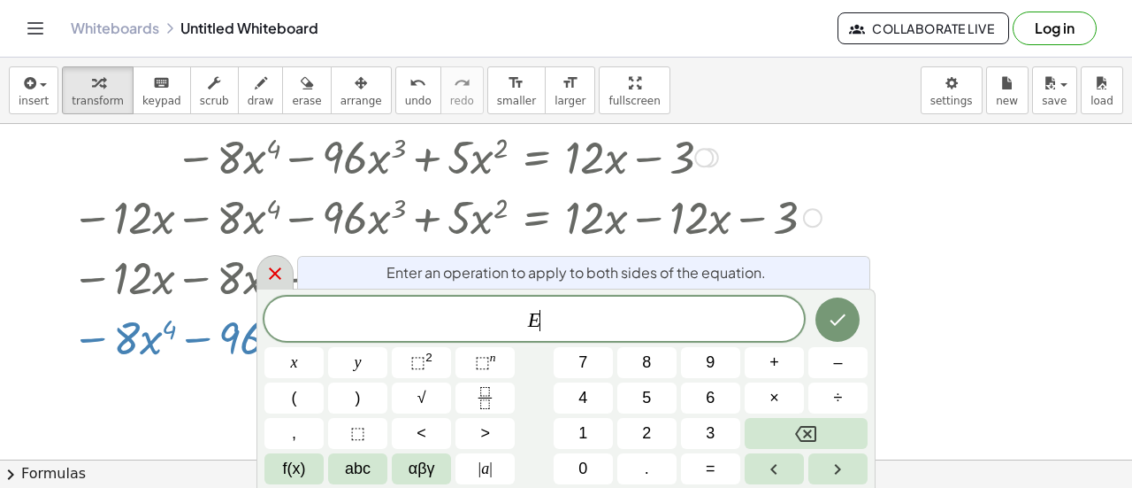
click at [288, 273] on div at bounding box center [275, 272] width 37 height 35
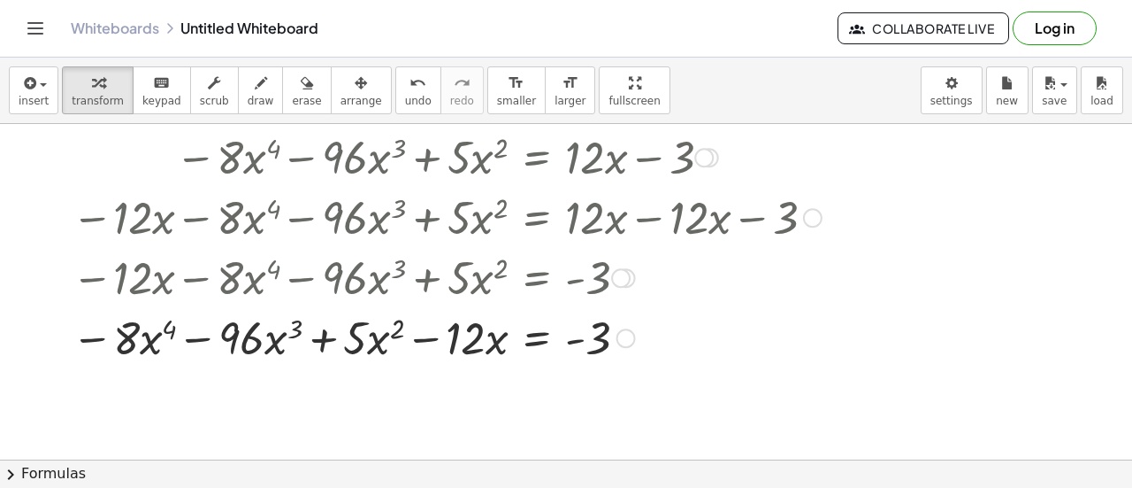
click at [641, 322] on div at bounding box center [475, 336] width 824 height 60
click at [633, 342] on div at bounding box center [626, 337] width 19 height 19
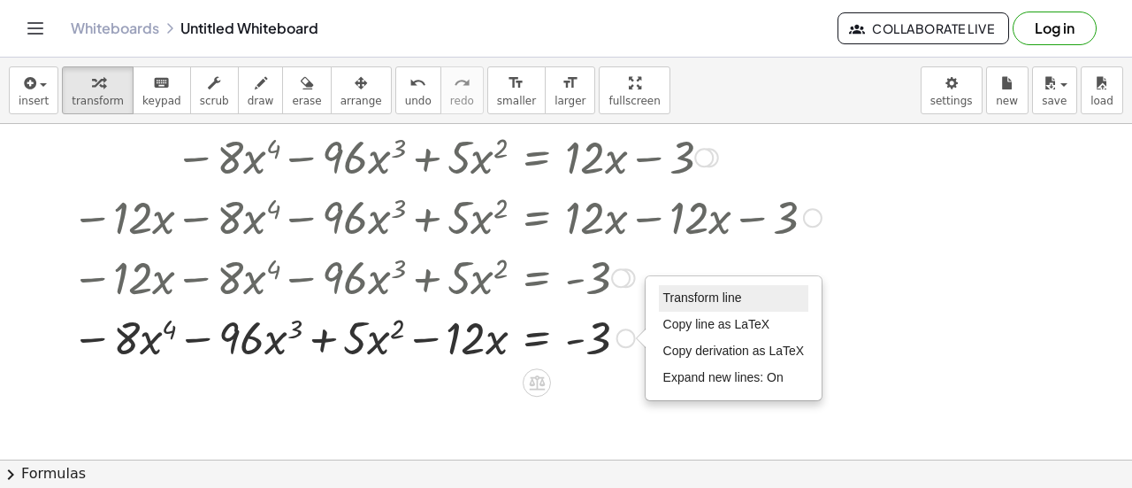
click at [735, 295] on span "Transform line" at bounding box center [703, 297] width 79 height 14
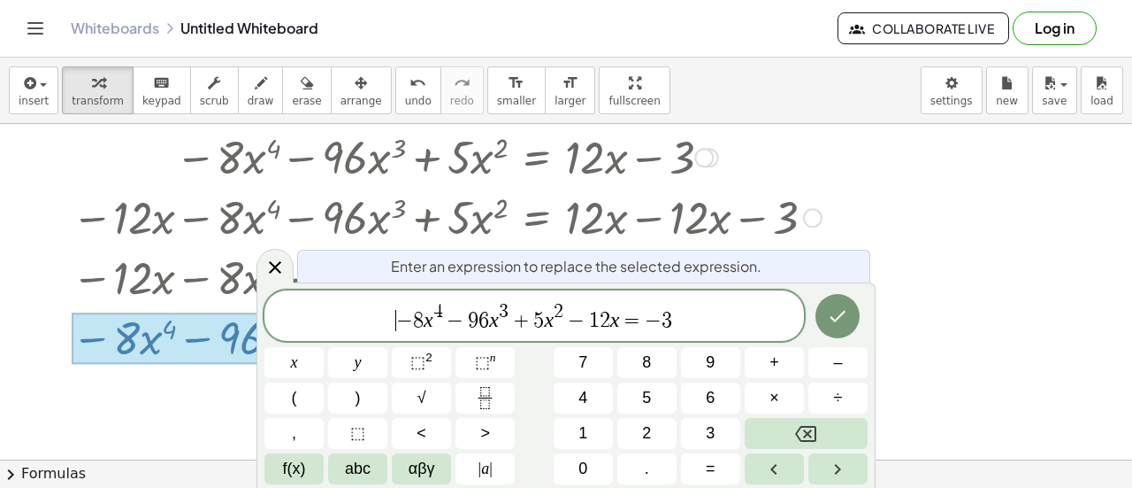
click at [402, 319] on span "−" at bounding box center [404, 320] width 17 height 21
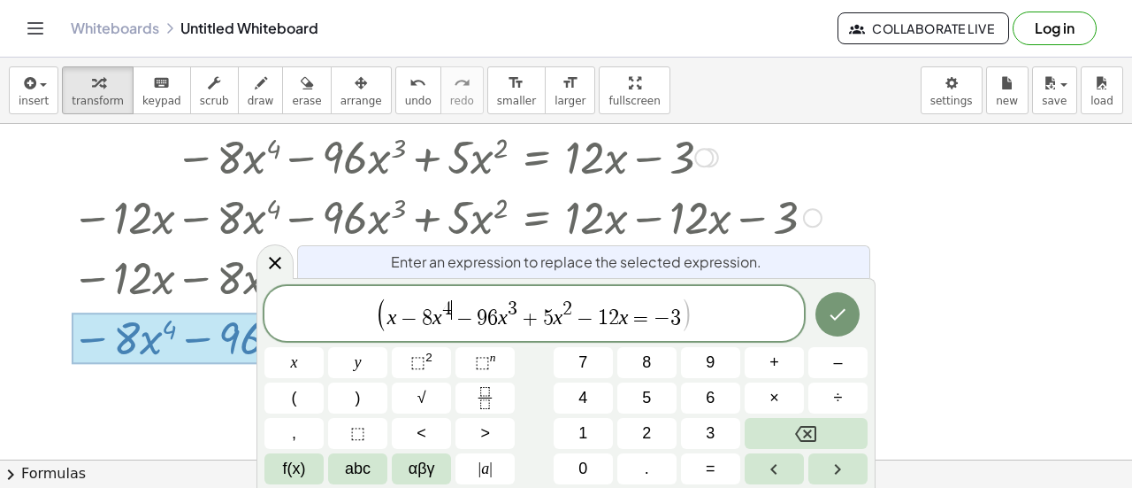
click at [450, 305] on span "4" at bounding box center [447, 308] width 10 height 19
click at [402, 318] on span "−" at bounding box center [410, 318] width 26 height 21
click at [381, 311] on span "​ ( − 8 x 4 − 9 6 x 3 + 5 x 2 − 1 2 x = − 3 )" at bounding box center [535, 314] width 540 height 36
click at [621, 321] on var "x" at bounding box center [620, 317] width 10 height 23
click at [449, 308] on span "−" at bounding box center [461, 318] width 26 height 21
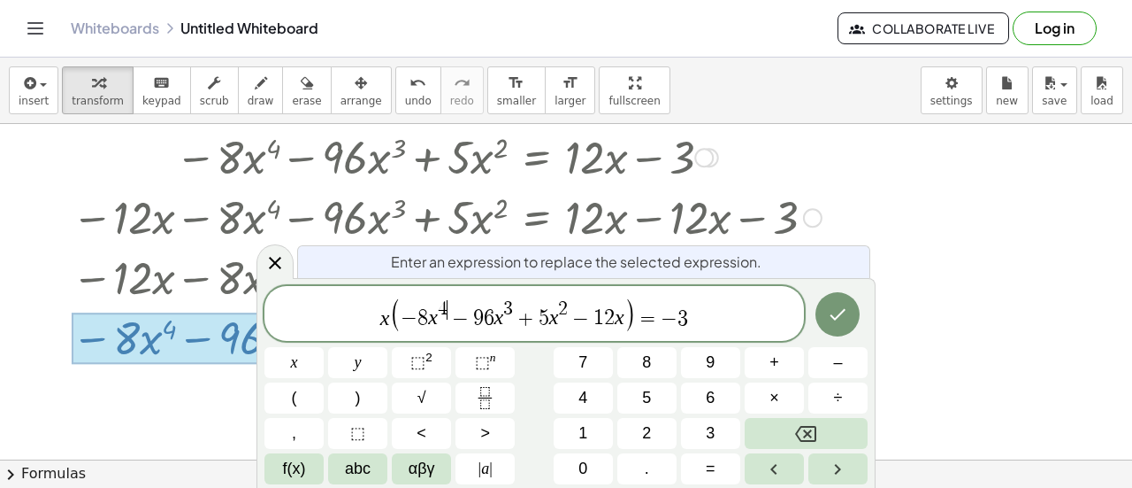
click at [446, 300] on span "4 ​" at bounding box center [443, 309] width 10 height 19
click at [518, 300] on span "− 8 x 3 ​ − 9 6 x 3 + 5 x 2 − 1 2 x" at bounding box center [512, 314] width 223 height 28
click at [511, 296] on span "x ( − 8 x 3 − 9 6 x 3 ​ + 5 x 2 − 1 2 x ) = − 3" at bounding box center [535, 314] width 540 height 36
click at [573, 303] on span "− 8 x 3 − 9 6 x 2 ​ + 5 x 2 − 1 2 x" at bounding box center [512, 314] width 223 height 28
click at [564, 296] on span "x ( − 8 x 3 − 9 6 x 2 + 5 x 2 ​ − 1 2 x ) = − 3" at bounding box center [535, 314] width 540 height 36
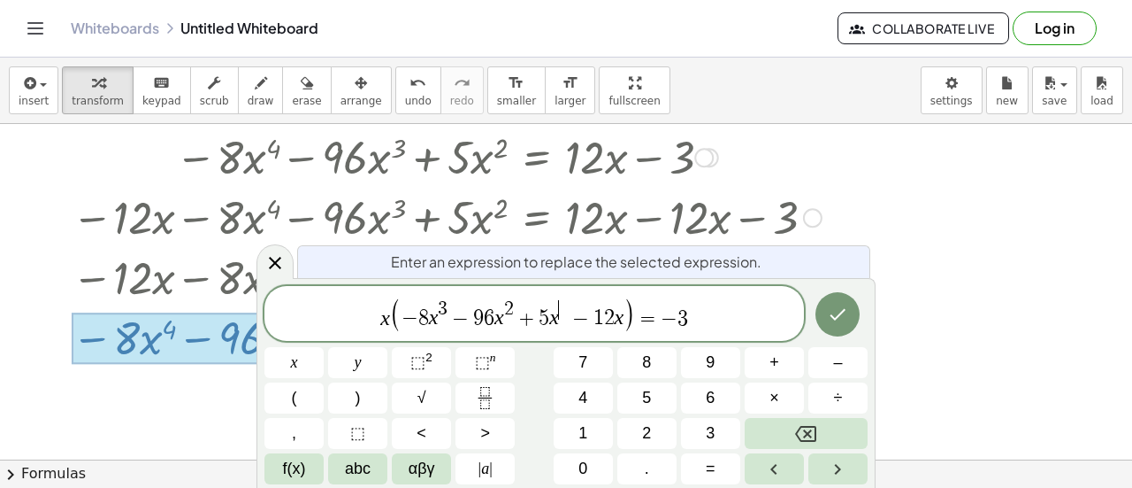
click at [569, 316] on span "−" at bounding box center [581, 318] width 26 height 21
click at [619, 317] on span ")" at bounding box center [625, 314] width 12 height 35
click at [867, 317] on div at bounding box center [838, 314] width 59 height 57
click at [844, 313] on icon "Done" at bounding box center [837, 313] width 21 height 21
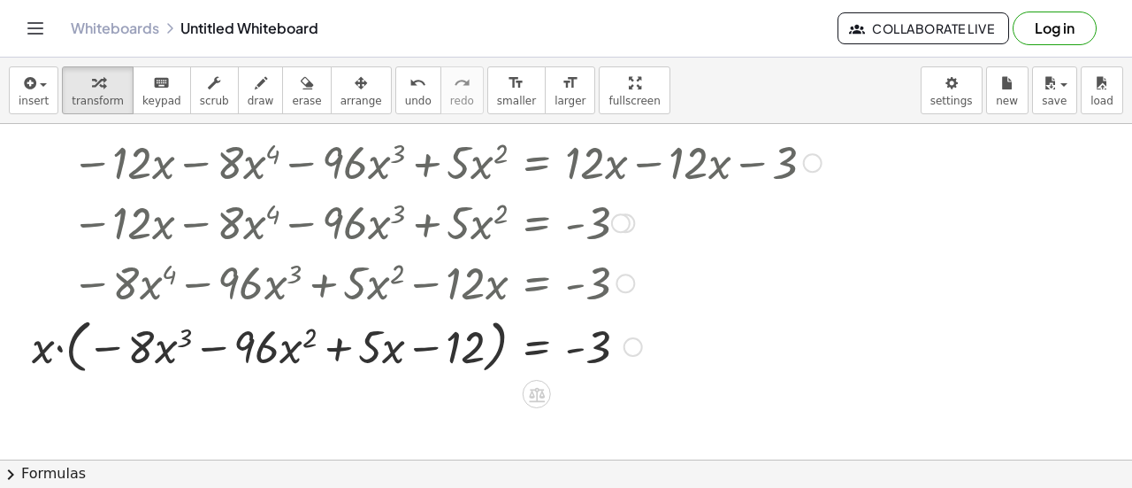
scroll to position [297, 0]
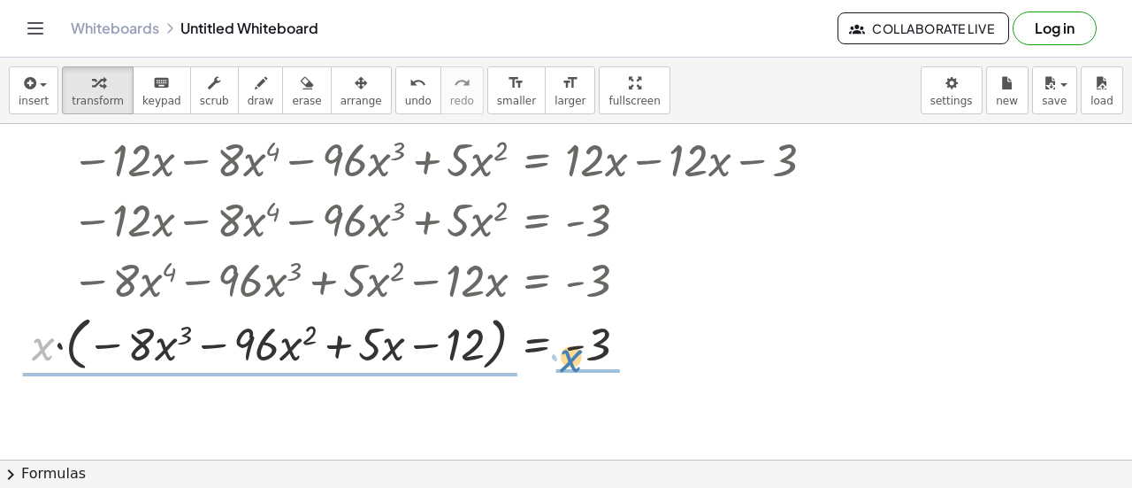
drag, startPoint x: 37, startPoint y: 354, endPoint x: 572, endPoint y: 373, distance: 535.6
click at [572, 373] on div at bounding box center [455, 342] width 864 height 67
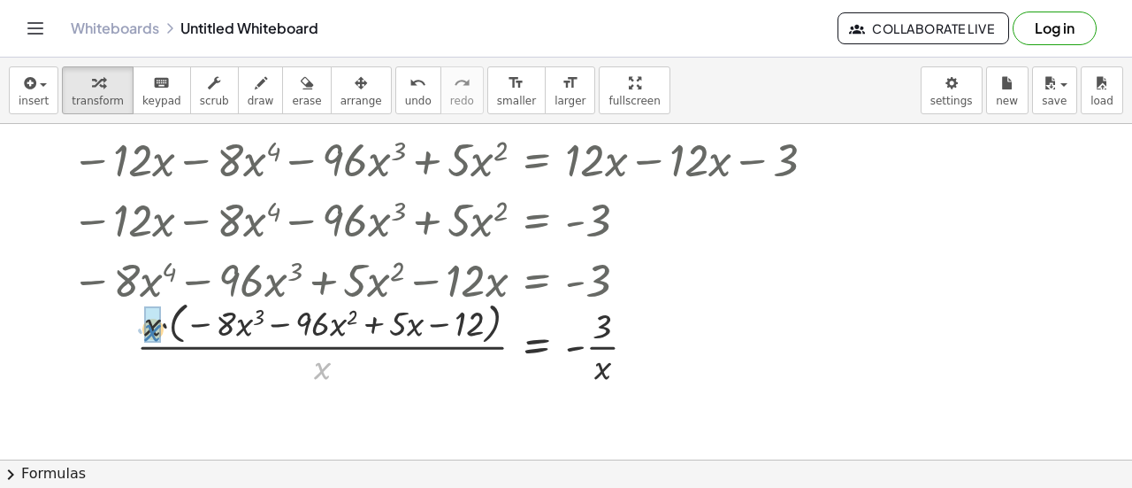
drag, startPoint x: 324, startPoint y: 373, endPoint x: 157, endPoint y: 335, distance: 170.6
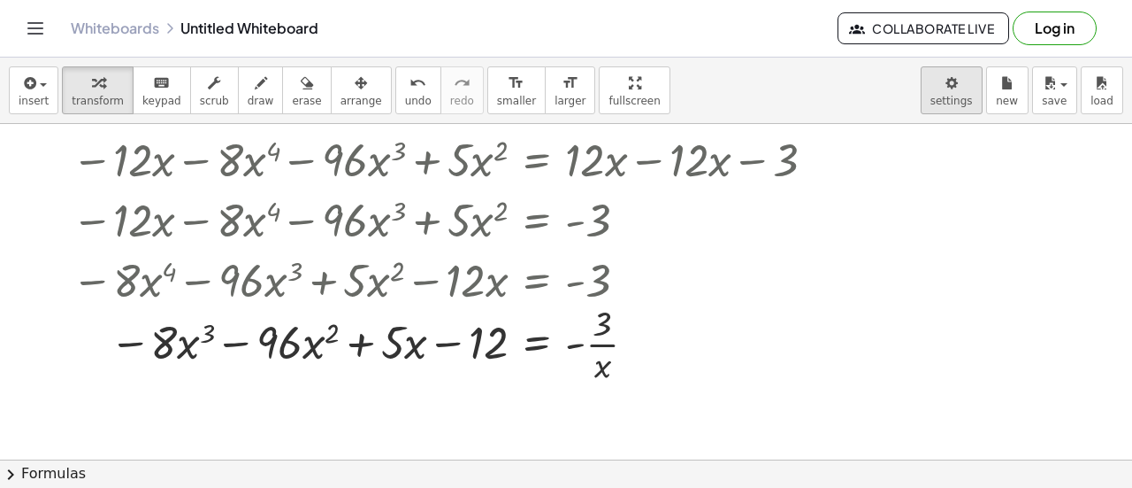
click at [961, 91] on body "Graspable Math Activities Get Started Activity Bank Assigned Work Classes White…" at bounding box center [566, 244] width 1132 height 488
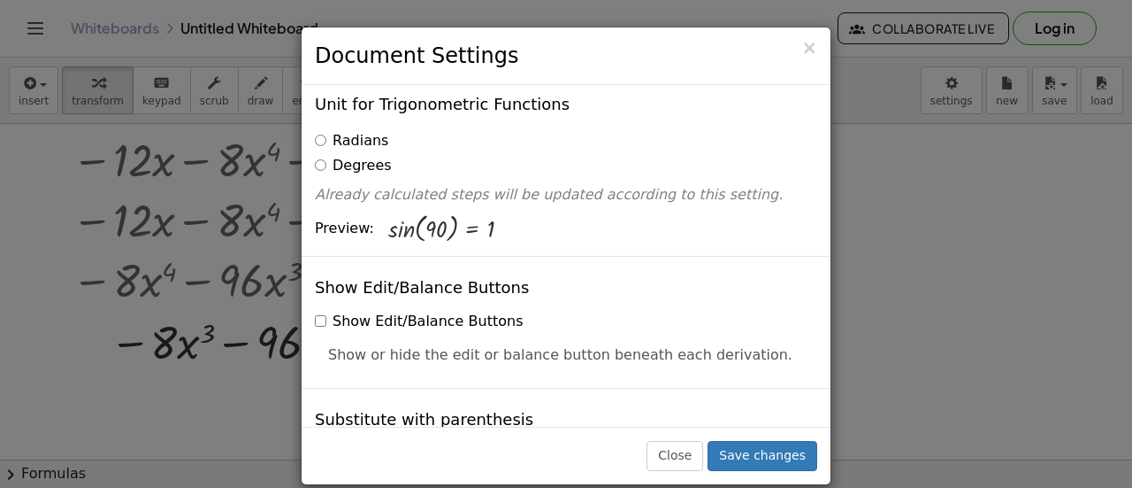
scroll to position [253, 0]
click at [344, 130] on label "Radians" at bounding box center [351, 140] width 73 height 20
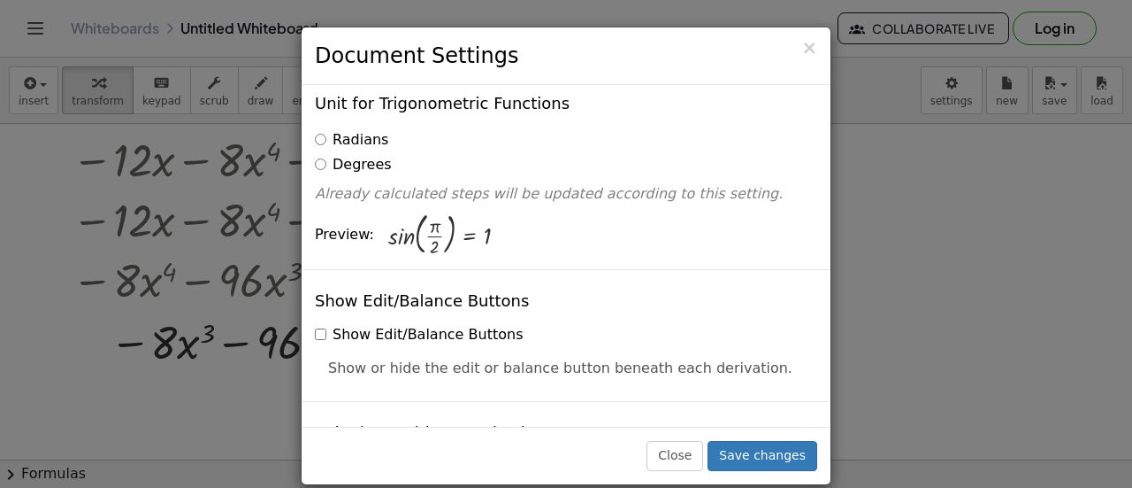
click at [349, 155] on label "Degrees" at bounding box center [353, 165] width 77 height 20
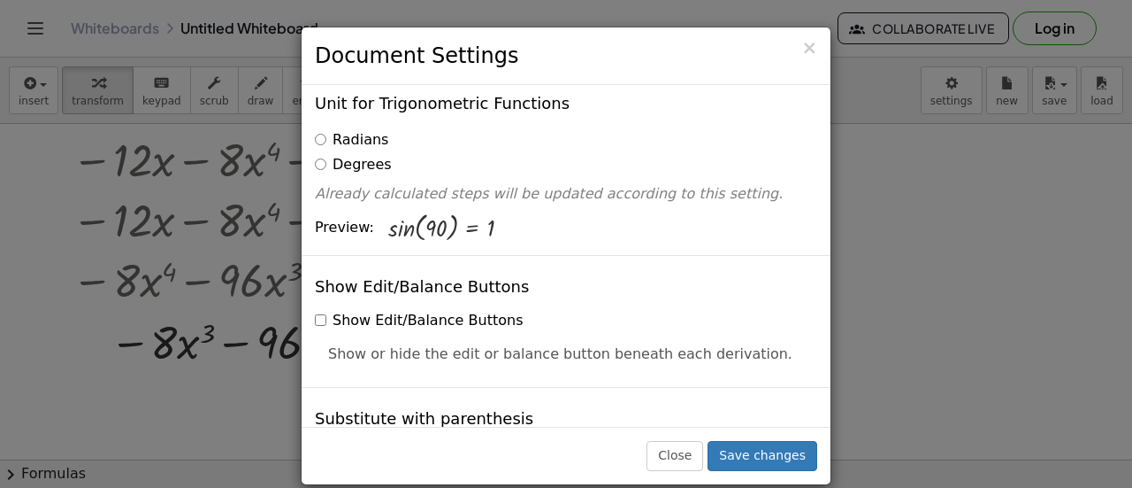
click at [347, 130] on label "Radians" at bounding box center [351, 140] width 73 height 20
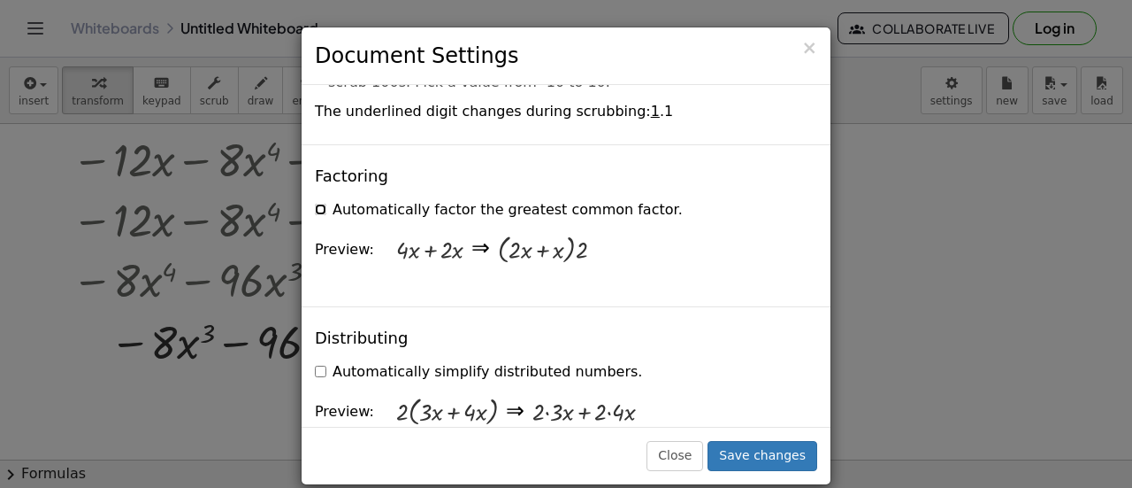
scroll to position [1269, 0]
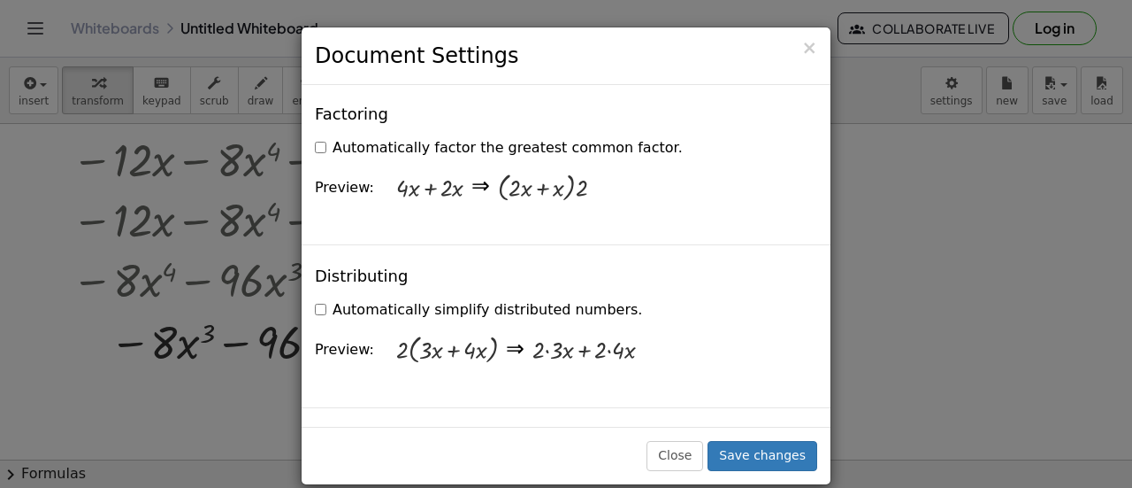
click at [327, 300] on label "Automatically simplify distributed numbers." at bounding box center [478, 310] width 327 height 20
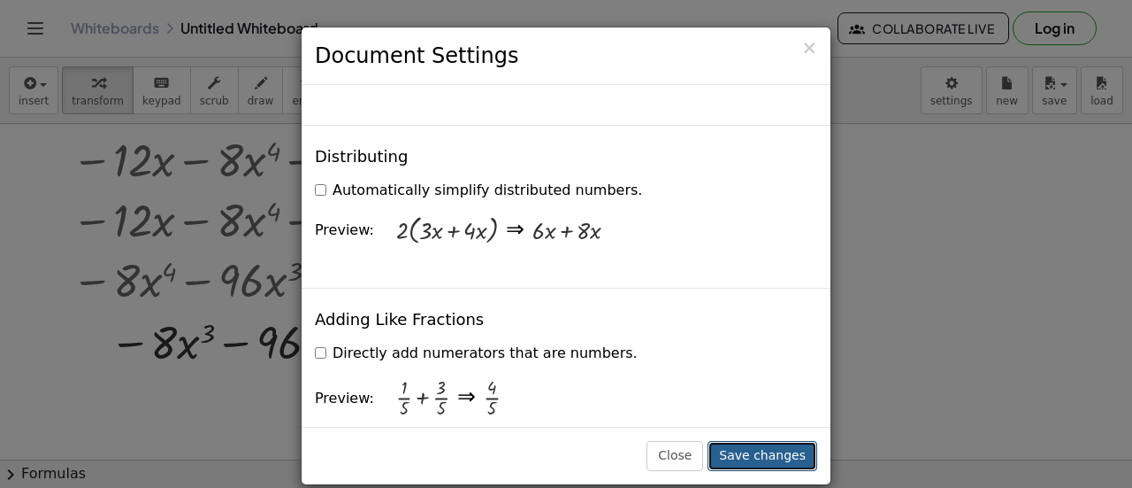
click at [765, 445] on button "Save changes" at bounding box center [763, 456] width 110 height 30
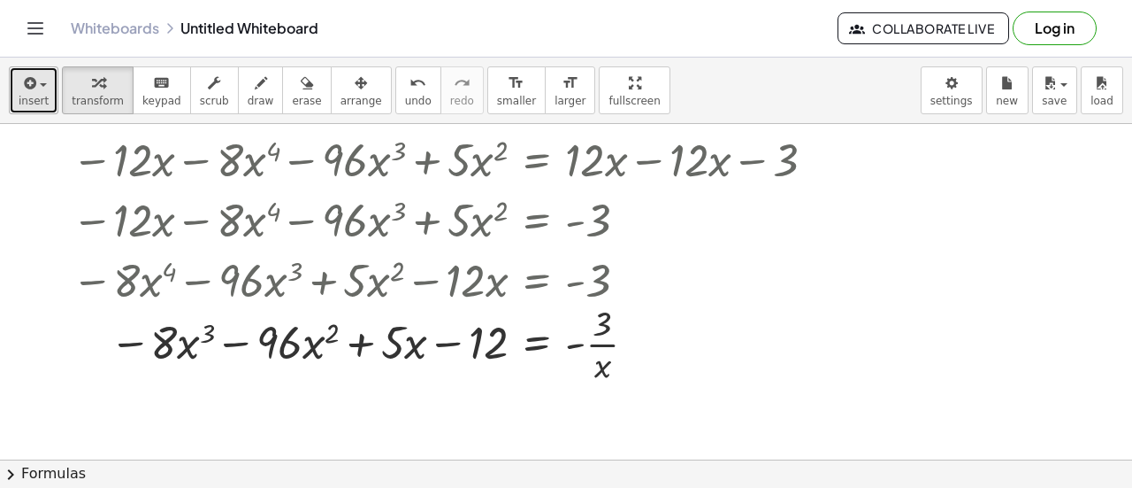
click at [52, 87] on button "insert" at bounding box center [34, 90] width 50 height 48
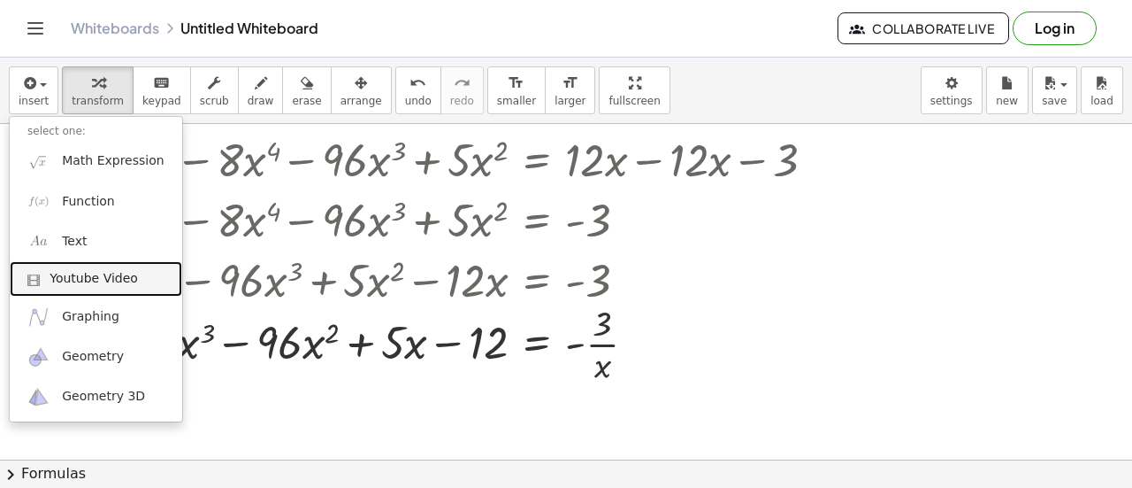
click at [92, 266] on link "Youtube Video" at bounding box center [96, 278] width 173 height 35
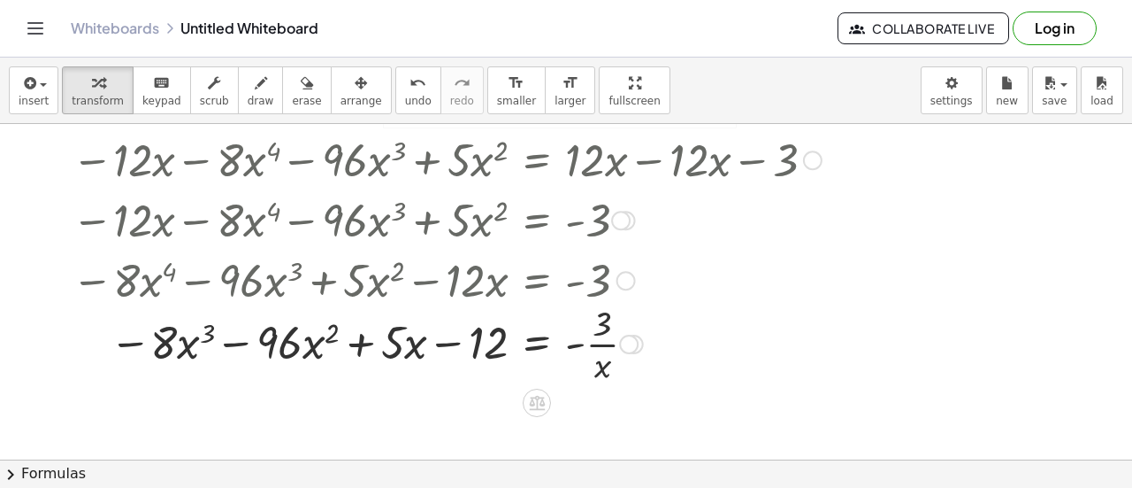
click at [802, 305] on div at bounding box center [475, 342] width 824 height 88
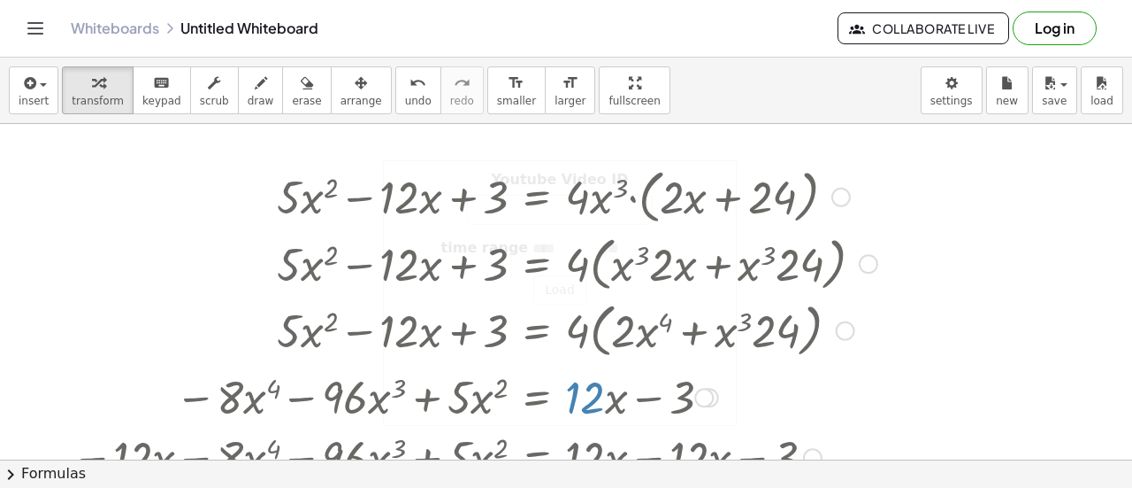
click at [534, 215] on div at bounding box center [475, 195] width 824 height 67
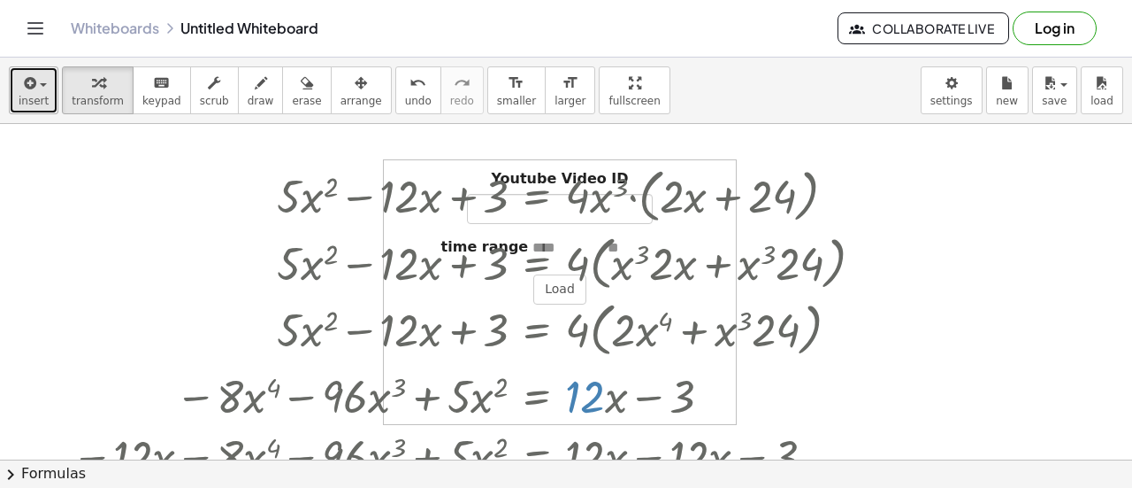
click at [27, 99] on span "insert" at bounding box center [34, 101] width 30 height 12
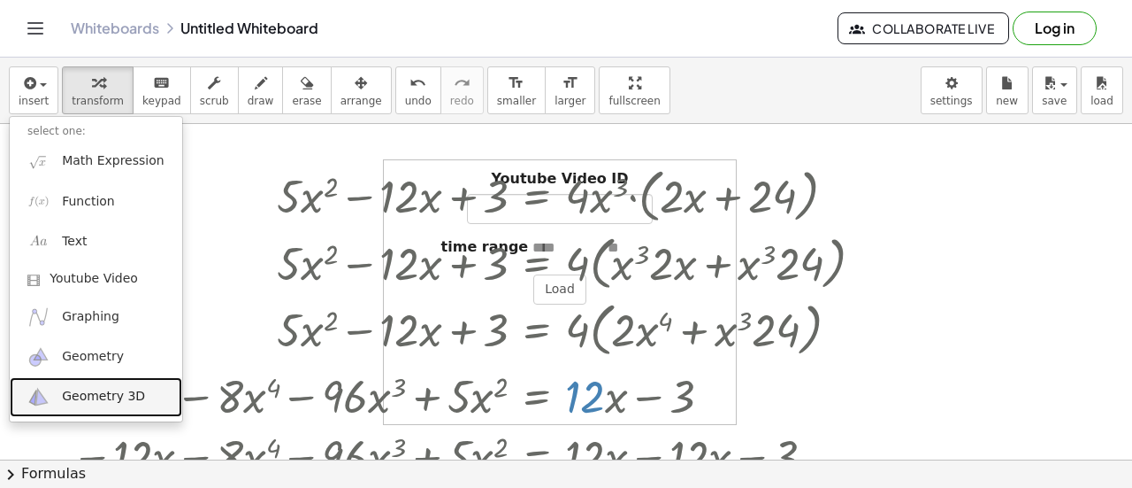
click at [115, 388] on span "Geometry 3D" at bounding box center [103, 397] width 83 height 18
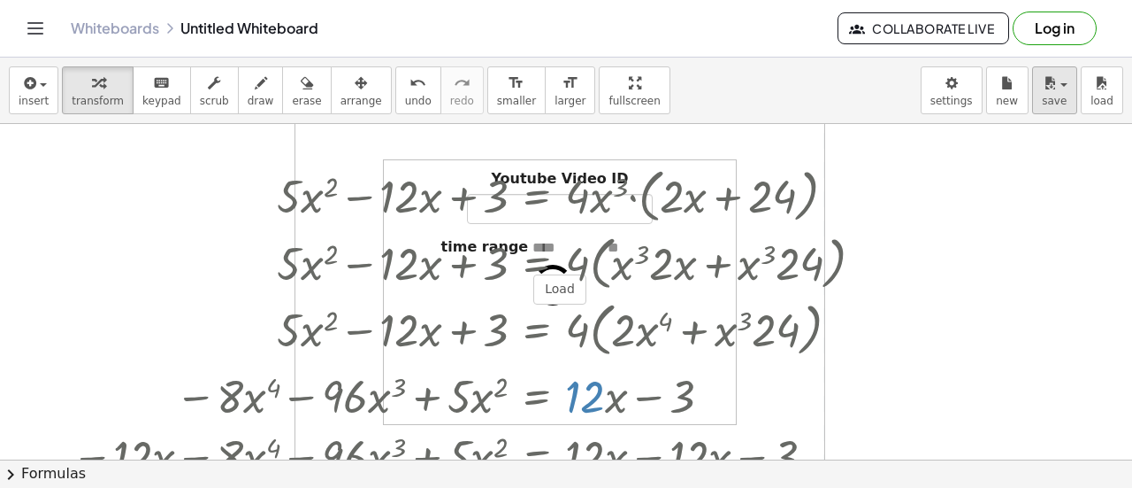
scroll to position [71, 0]
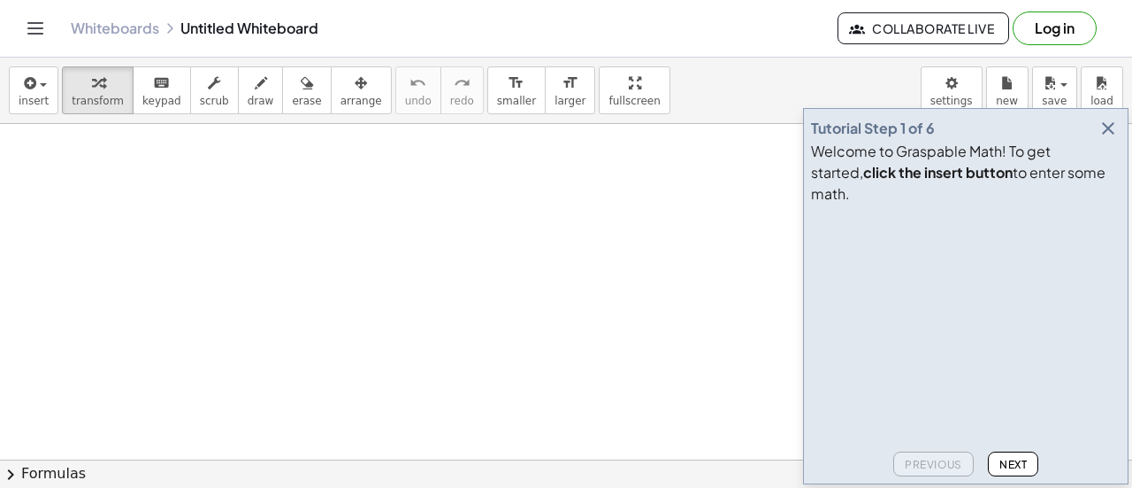
click at [1112, 139] on icon "button" at bounding box center [1108, 128] width 21 height 21
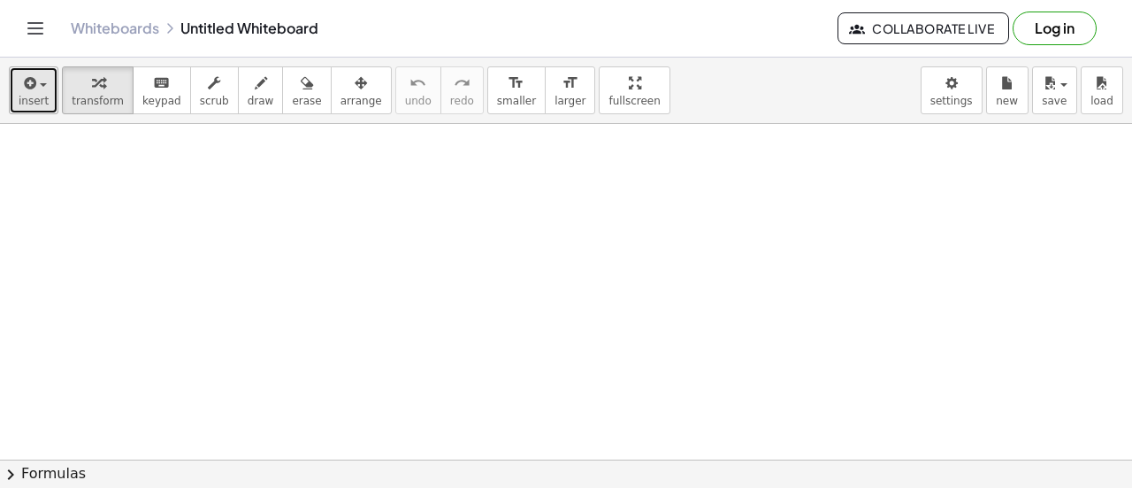
click at [37, 95] on span "insert" at bounding box center [34, 101] width 30 height 12
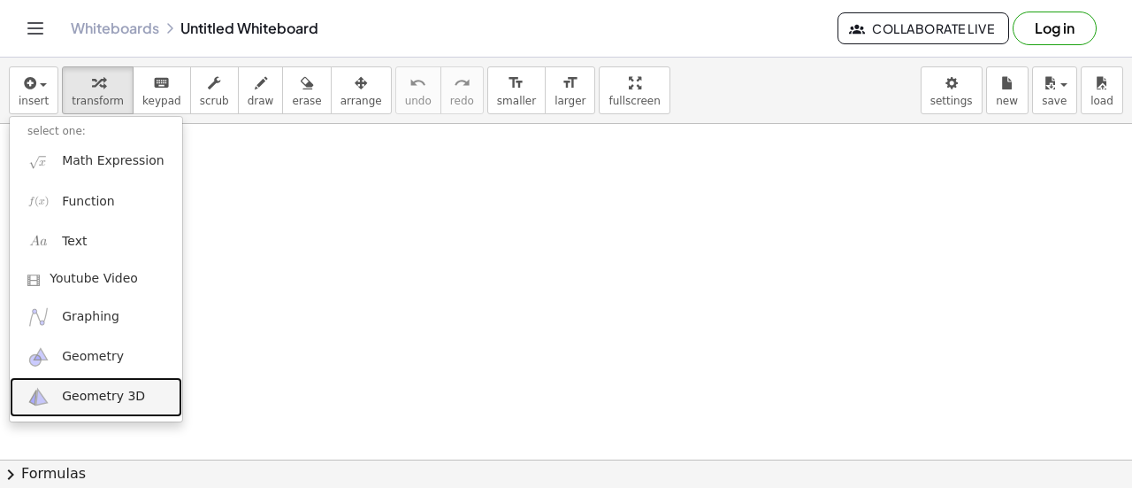
click at [126, 411] on link "Geometry 3D" at bounding box center [96, 397] width 173 height 40
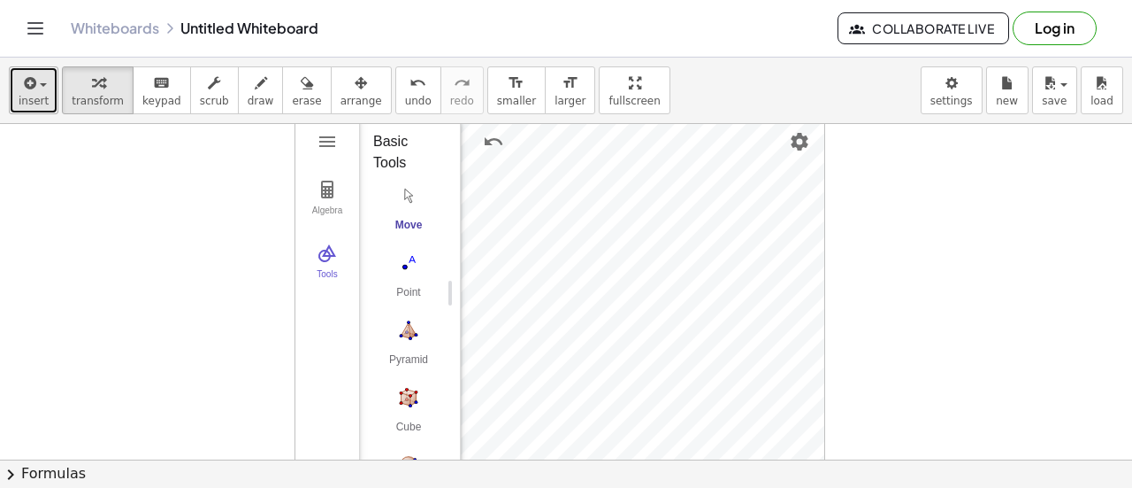
click at [35, 109] on button "insert" at bounding box center [34, 90] width 50 height 48
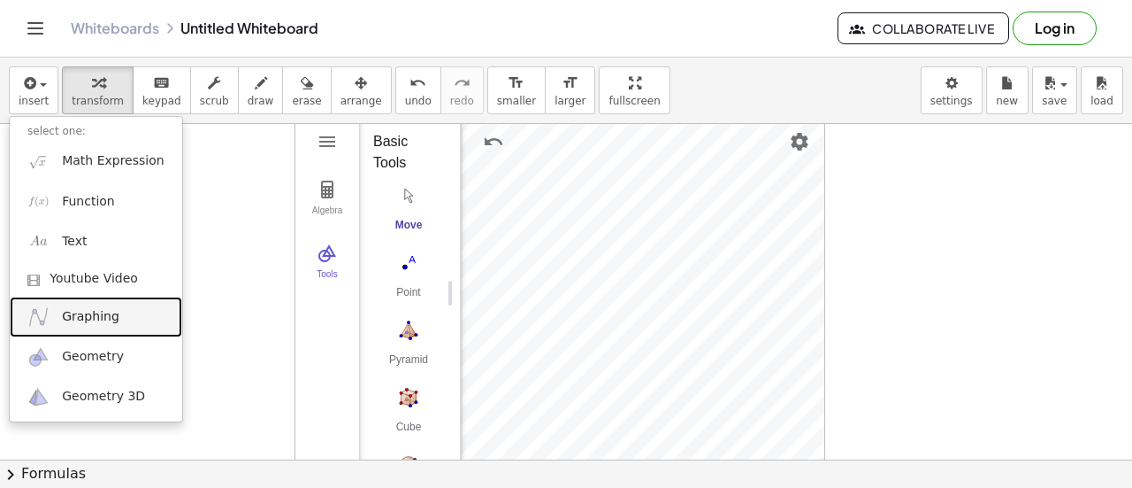
click at [113, 307] on link "Graphing" at bounding box center [96, 316] width 173 height 40
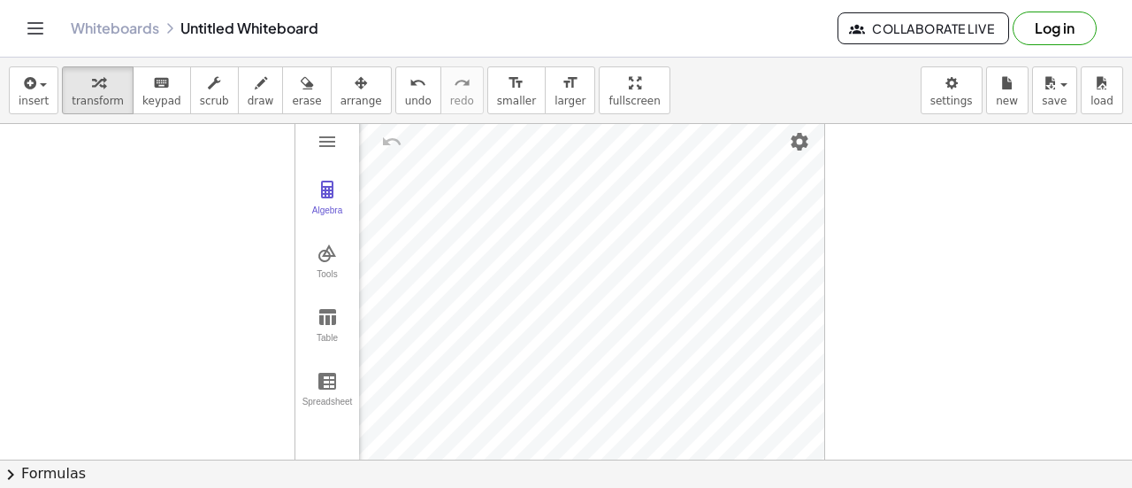
click at [306, 141] on div "Algebra Tools Table Spreadsheet" at bounding box center [328, 293] width 64 height 352
click at [324, 157] on div "Algebra Tools Table Spreadsheet" at bounding box center [328, 293] width 64 height 352
click at [327, 139] on img "Graphing Calculator" at bounding box center [327, 141] width 21 height 21
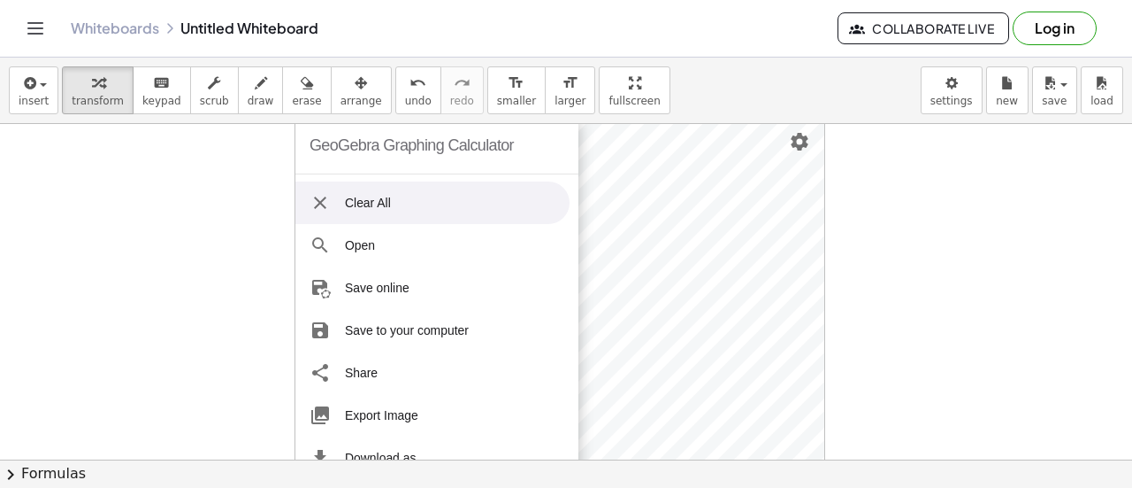
click at [323, 194] on img "Graphing Calculator" at bounding box center [320, 202] width 21 height 21
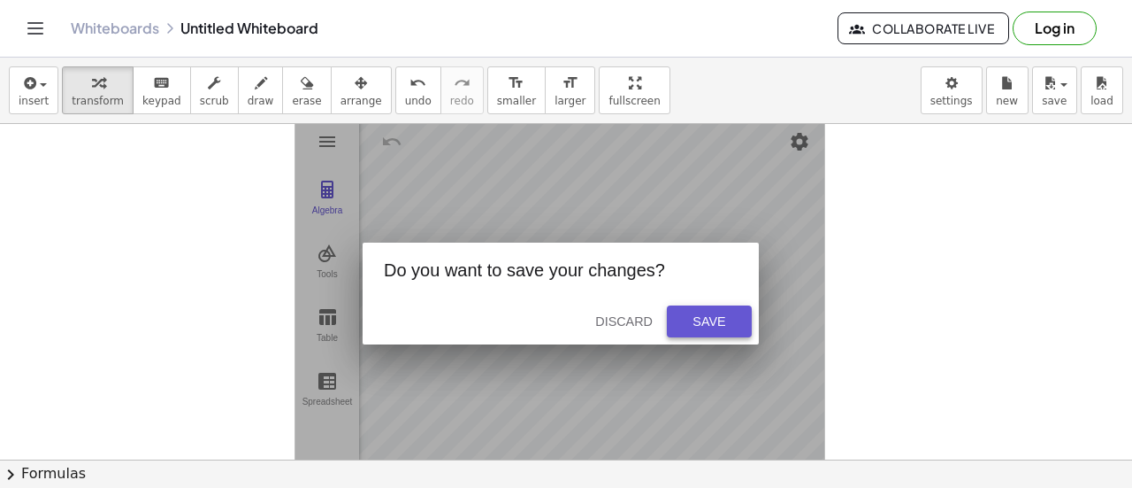
click at [720, 316] on div "Save" at bounding box center [709, 321] width 57 height 14
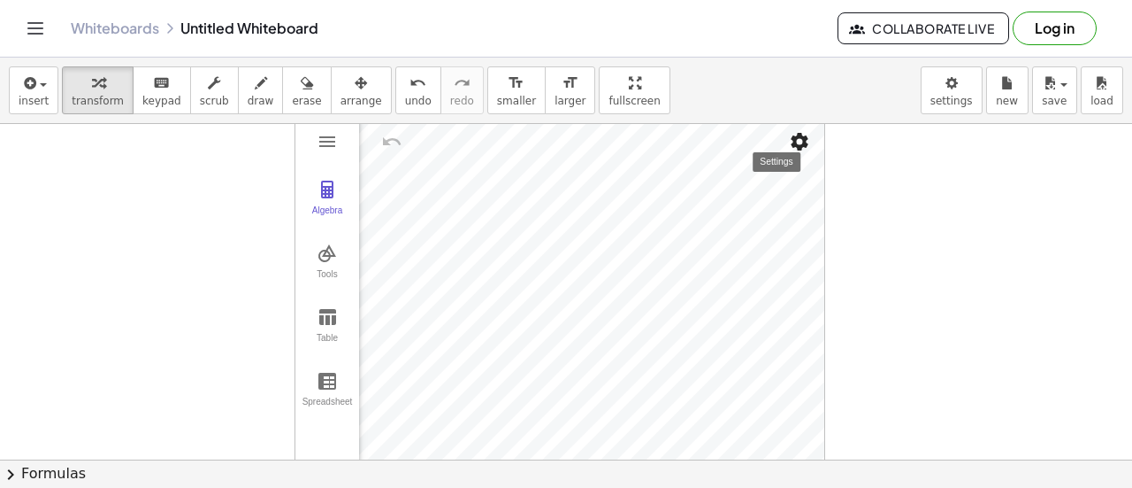
click at [798, 146] on img "Settings" at bounding box center [799, 141] width 21 height 21
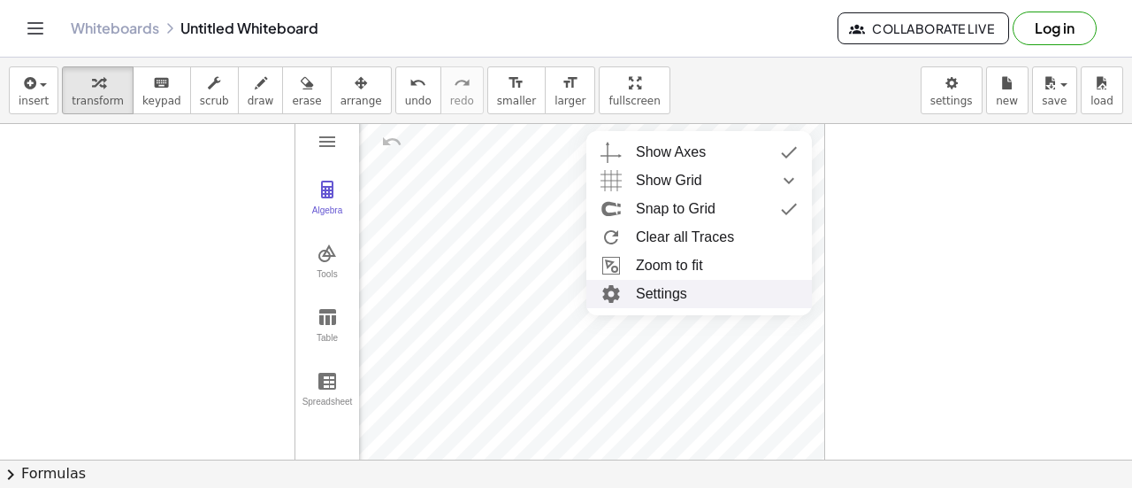
click at [721, 291] on li "Settings" at bounding box center [700, 294] width 226 height 28
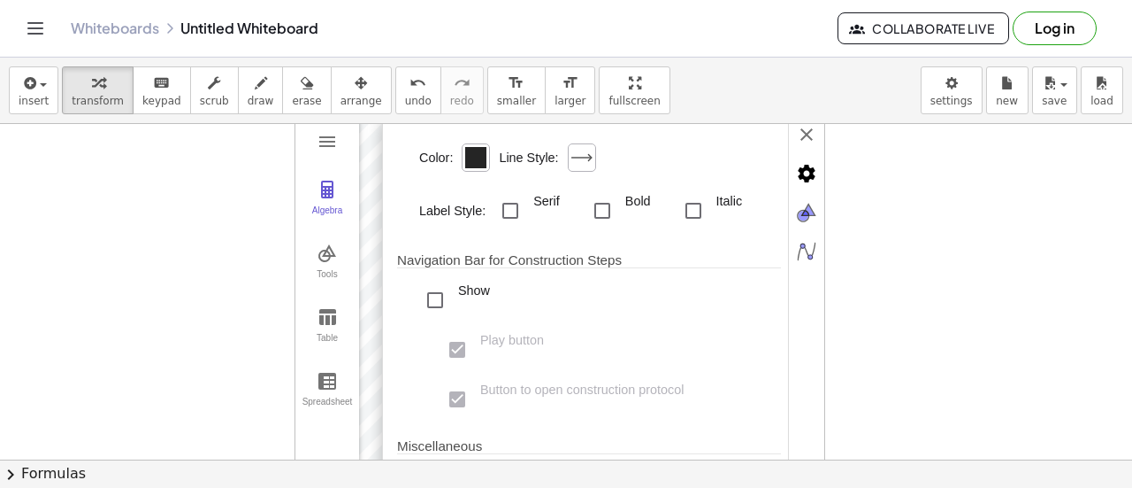
scroll to position [554, 0]
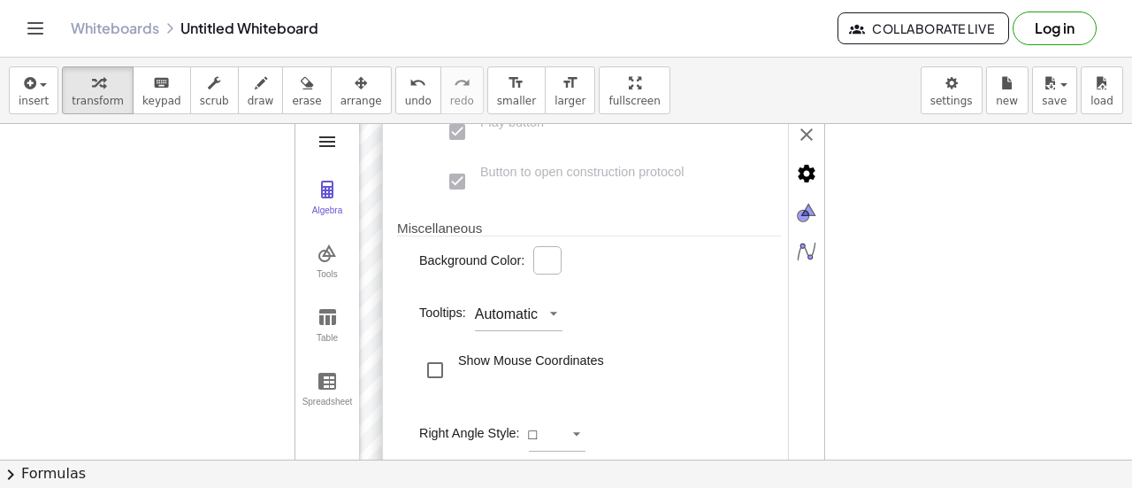
click at [326, 139] on img "Graphing Calculator" at bounding box center [327, 141] width 21 height 21
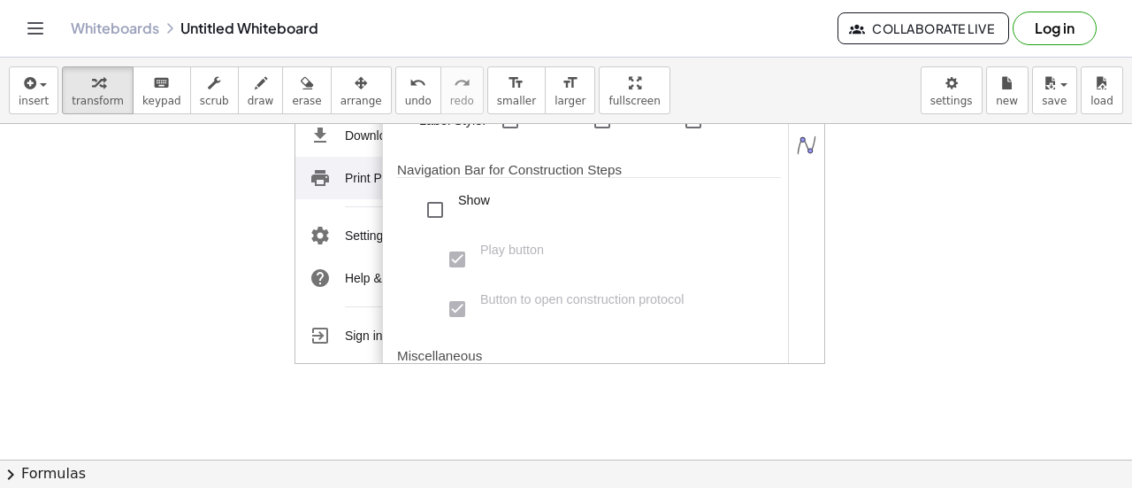
scroll to position [278, 0]
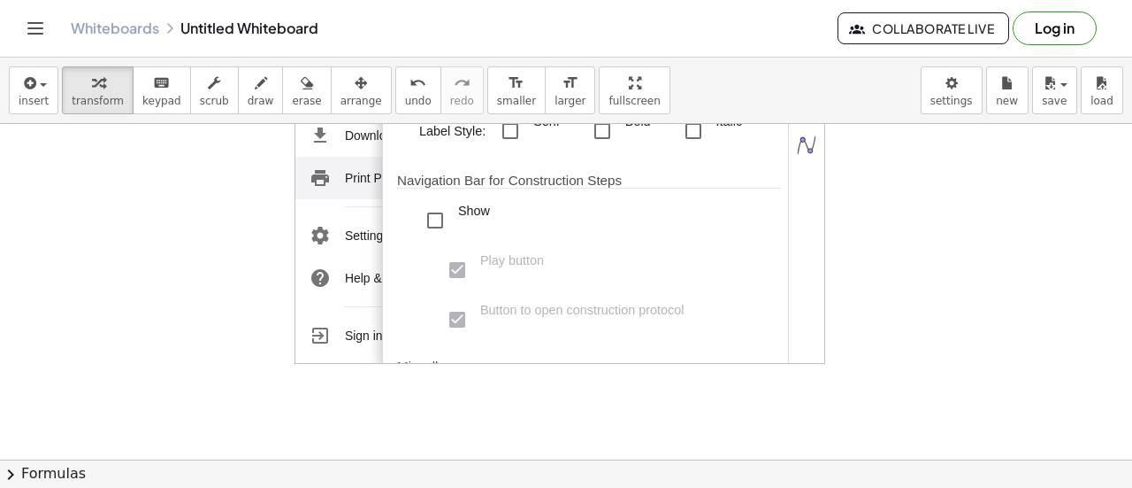
click at [683, 158] on div "Label Style: Serif Bold Italic" at bounding box center [600, 131] width 362 height 55
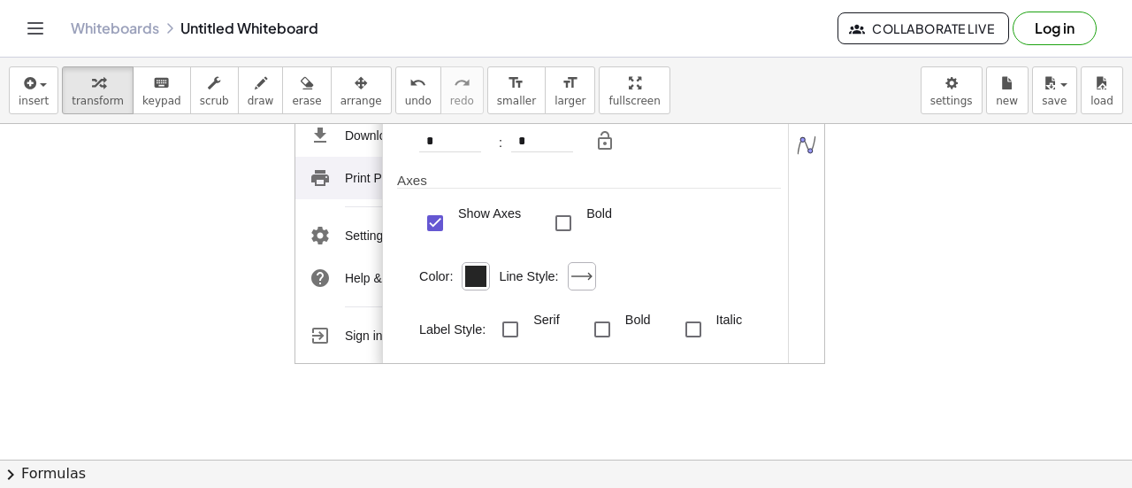
scroll to position [0, 0]
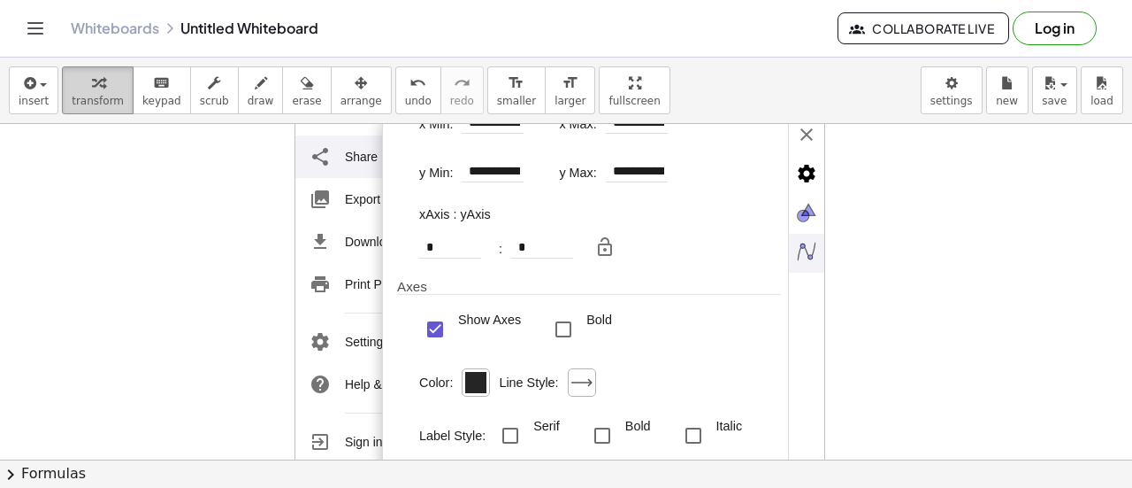
click at [106, 100] on span "transform" at bounding box center [98, 101] width 52 height 12
